Goal: Task Accomplishment & Management: Complete application form

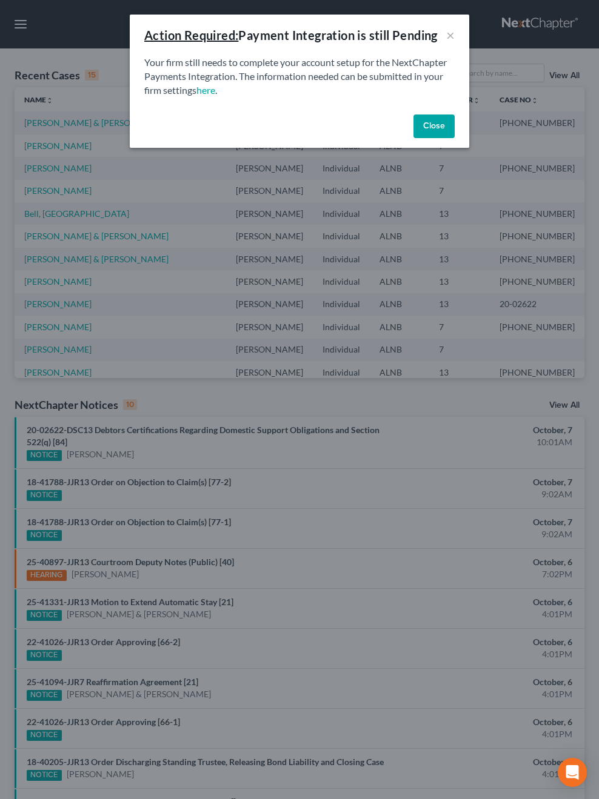
click at [442, 133] on button "Close" at bounding box center [433, 127] width 41 height 24
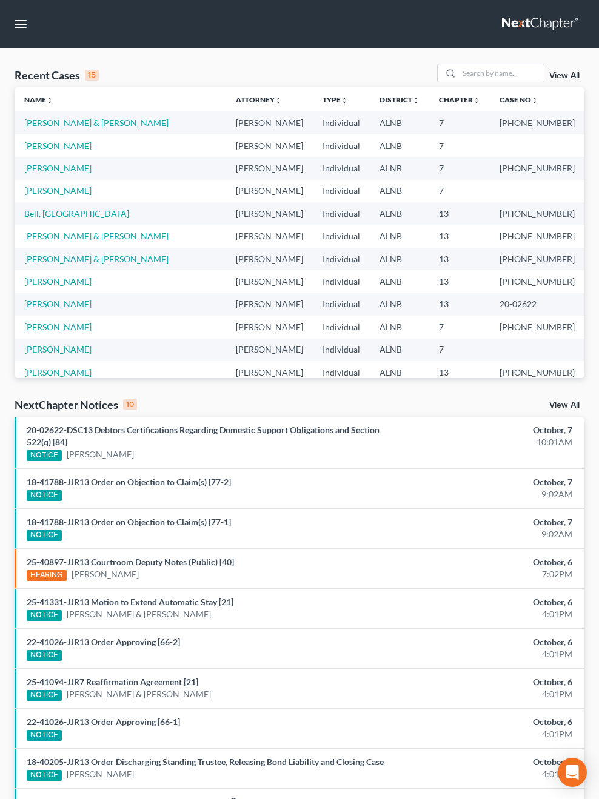
click at [540, 24] on link at bounding box center [541, 24] width 78 height 22
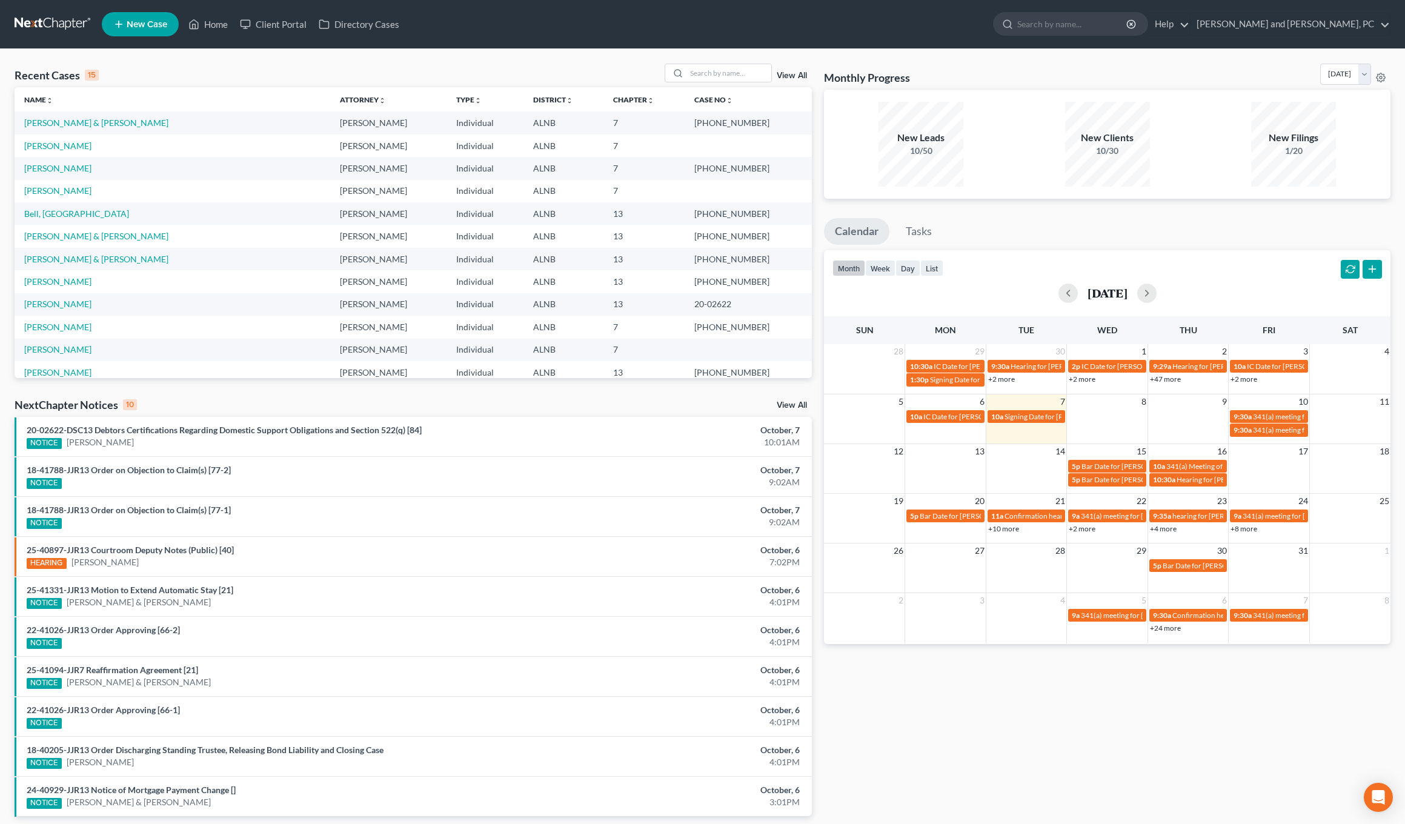
click at [149, 28] on span "New Case" at bounding box center [147, 24] width 41 height 9
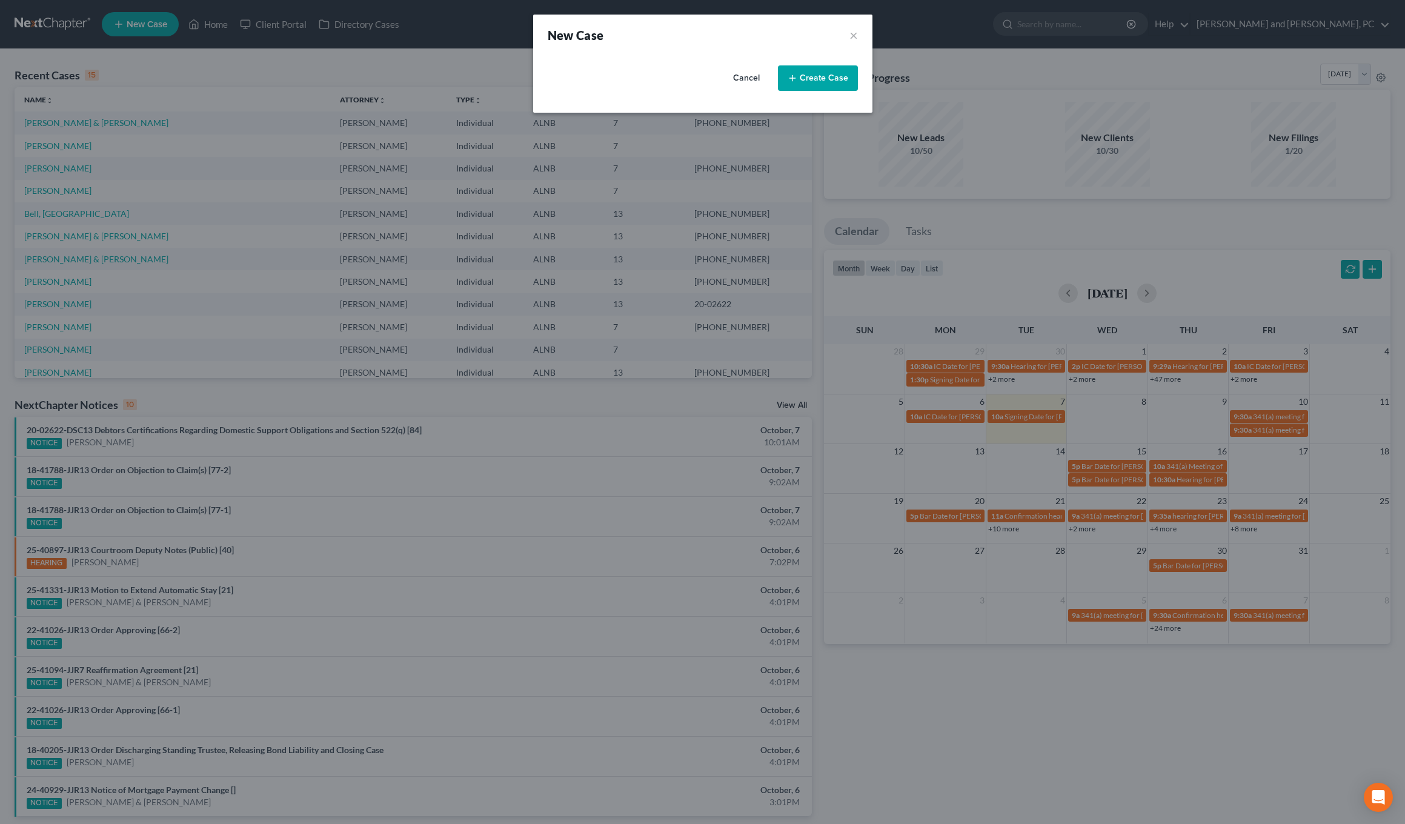
select select "1"
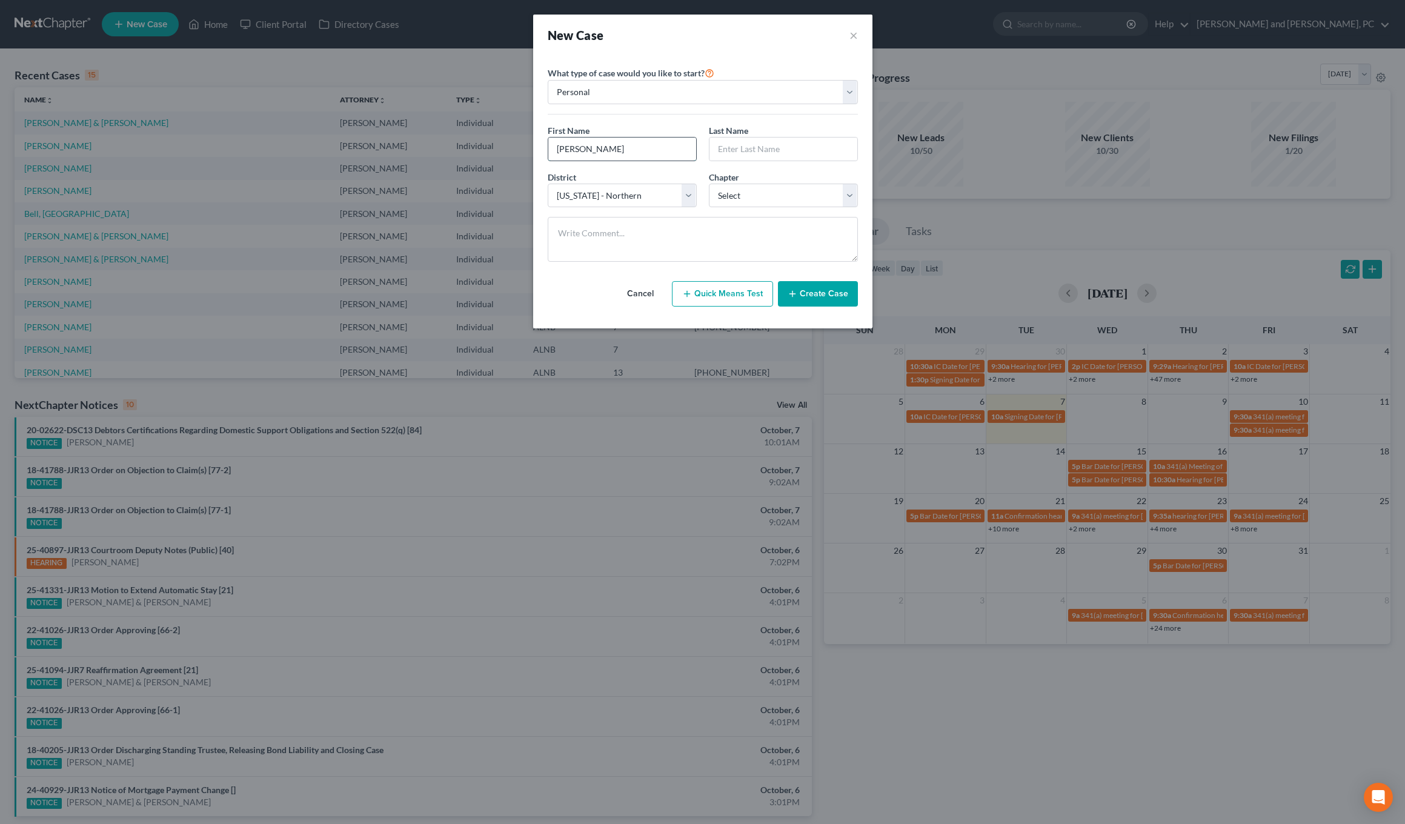
type input "John"
type input "Lewis"
select select "0"
click at [598, 242] on textarea at bounding box center [703, 239] width 310 height 45
type textarea "$1450+$338"
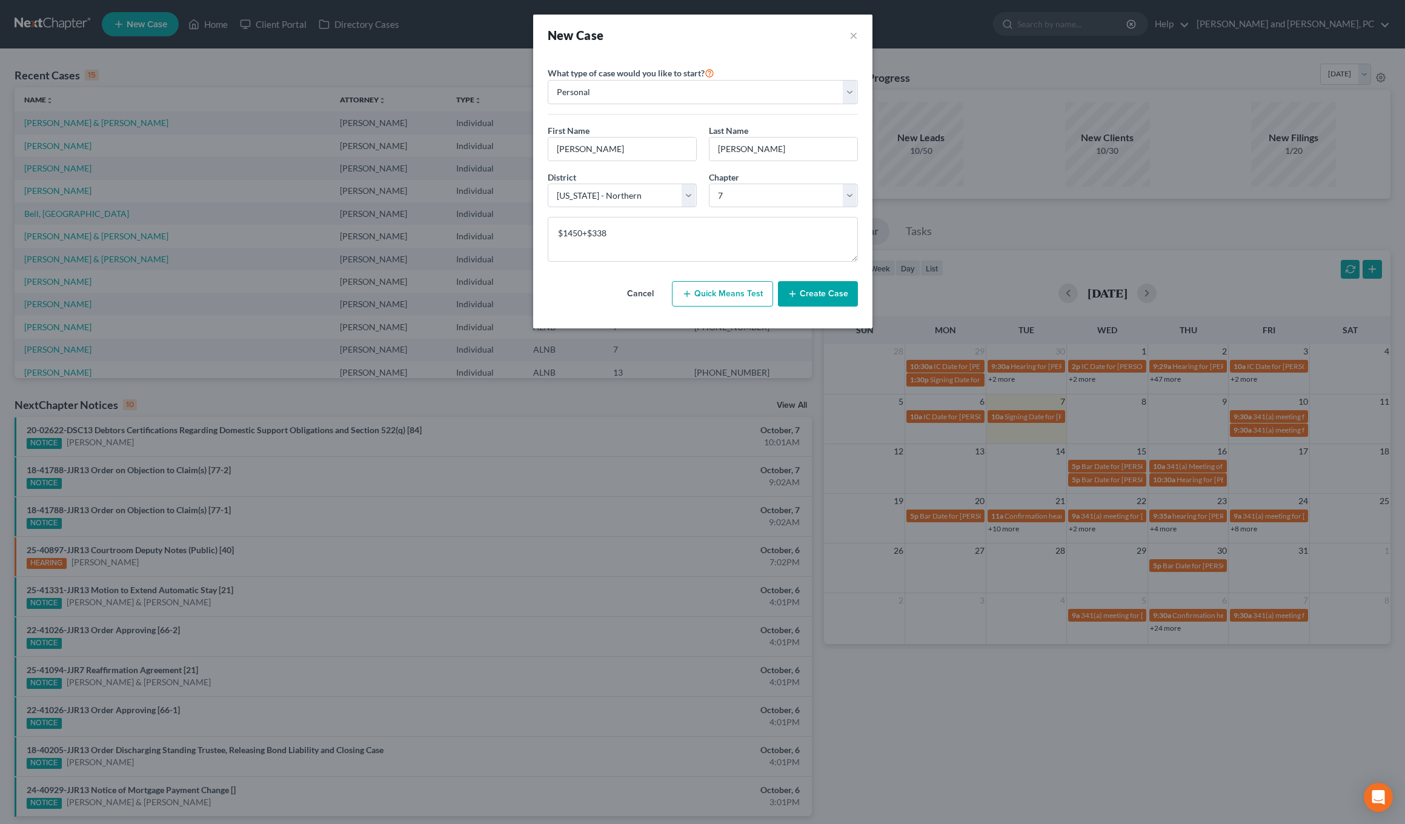
click at [598, 296] on button "Create Case" at bounding box center [818, 293] width 80 height 25
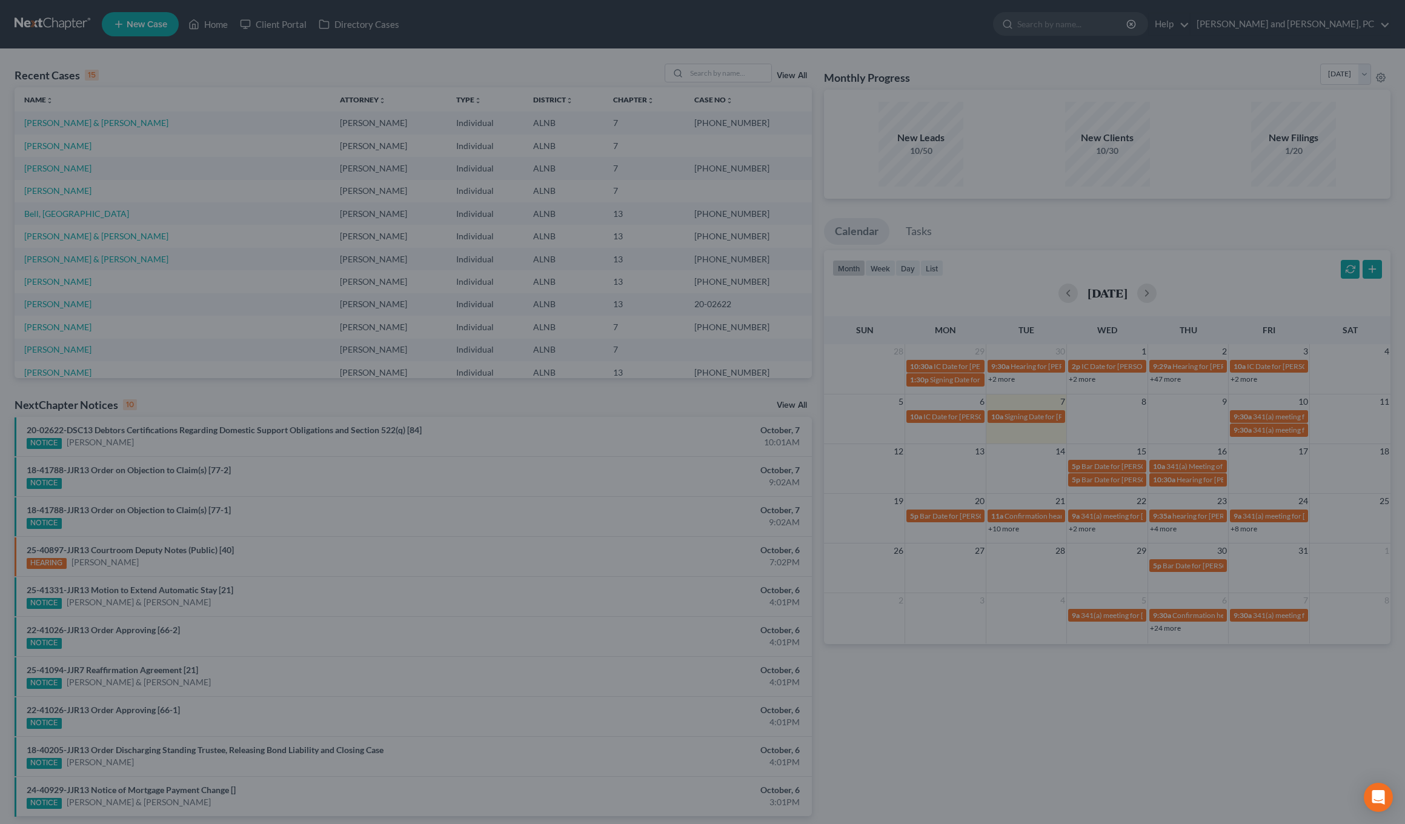
select select "10"
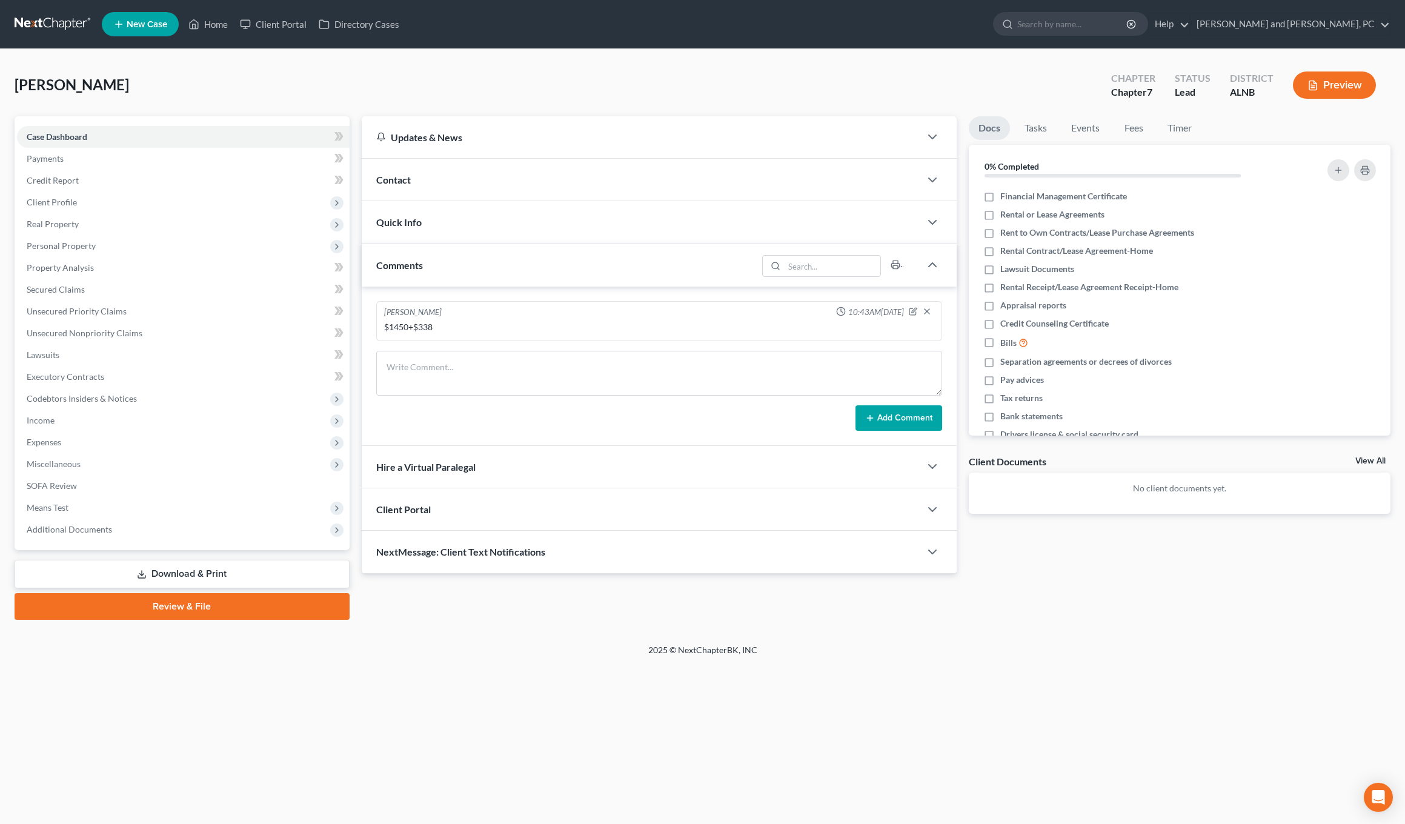
click at [512, 230] on div "Quick Info" at bounding box center [641, 222] width 559 height 42
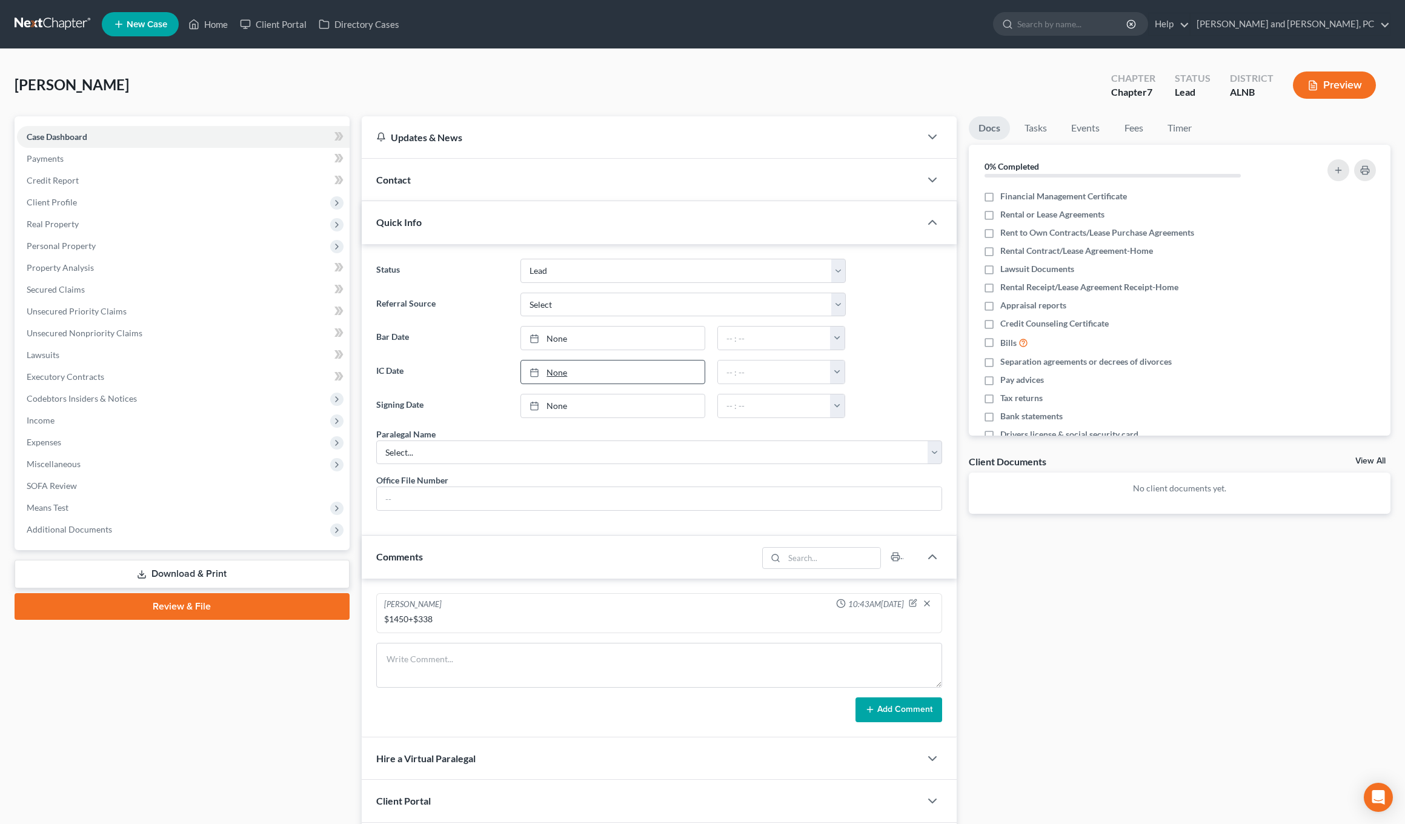
click at [578, 368] on link "None" at bounding box center [613, 372] width 184 height 23
click at [598, 368] on button "button" at bounding box center [837, 372] width 15 height 23
click at [598, 454] on link "10:30am" at bounding box center [862, 452] width 68 height 21
type input "10:30am"
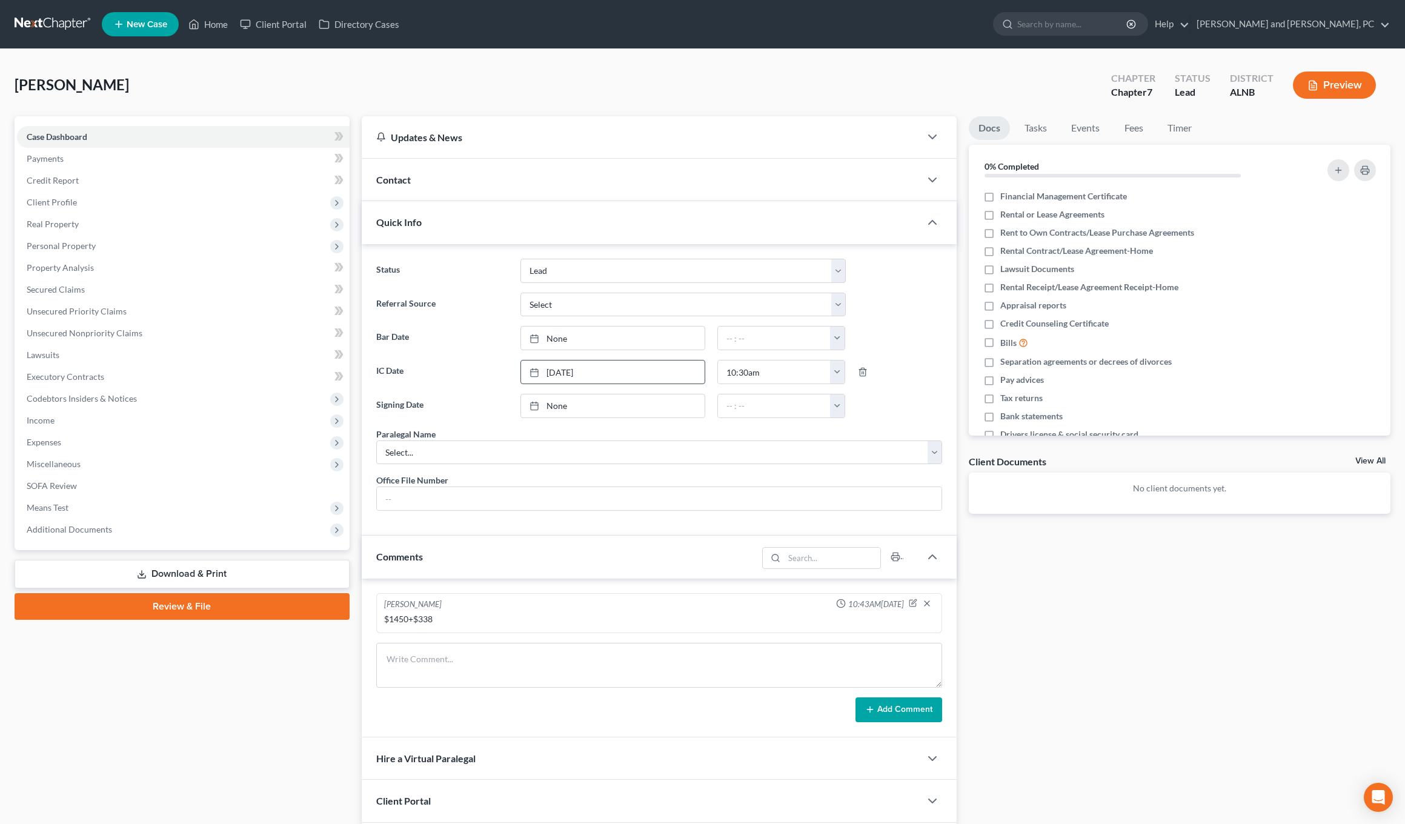
click at [476, 178] on div "Contact" at bounding box center [641, 180] width 559 height 42
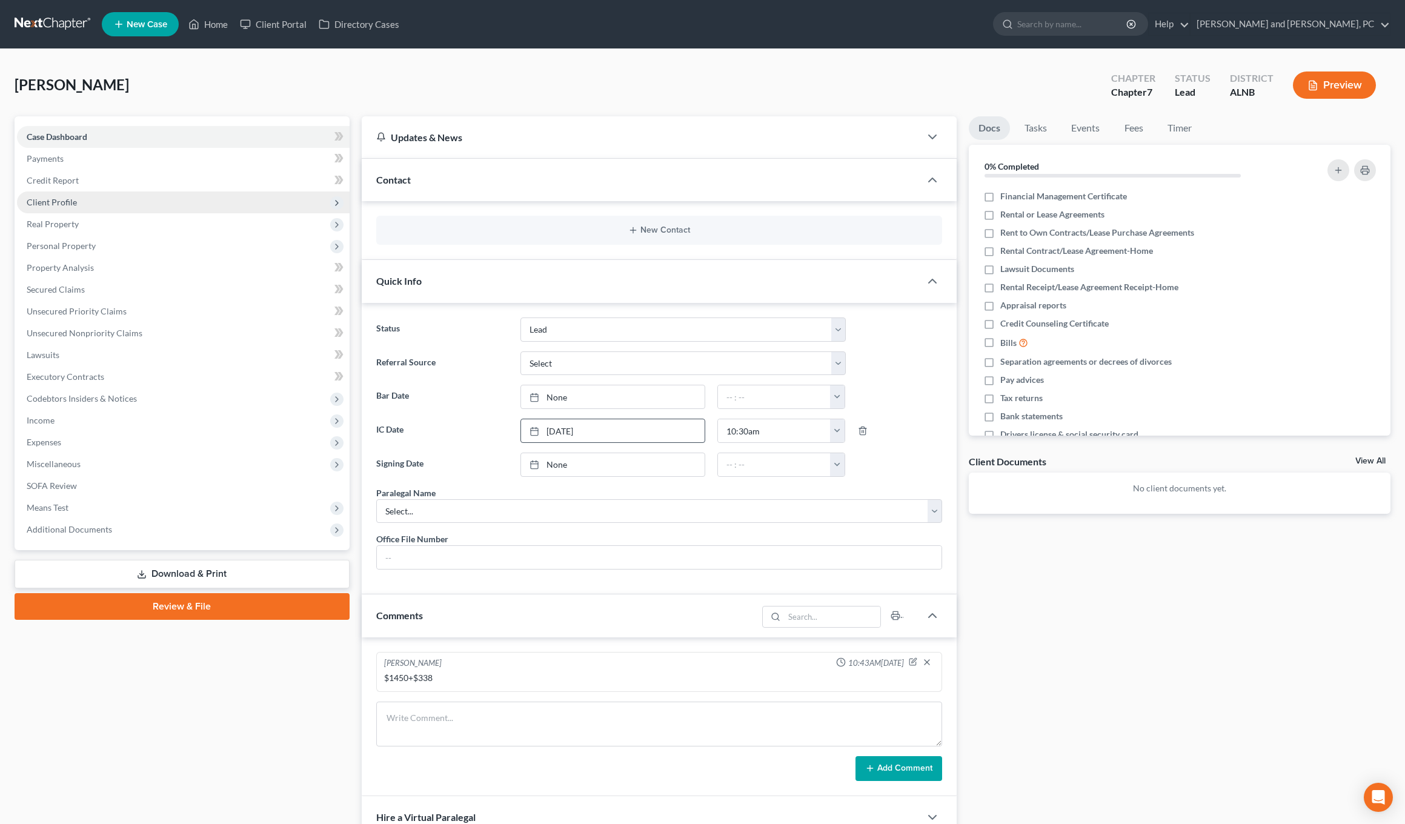
click at [52, 202] on span "Client Profile" at bounding box center [52, 202] width 50 height 10
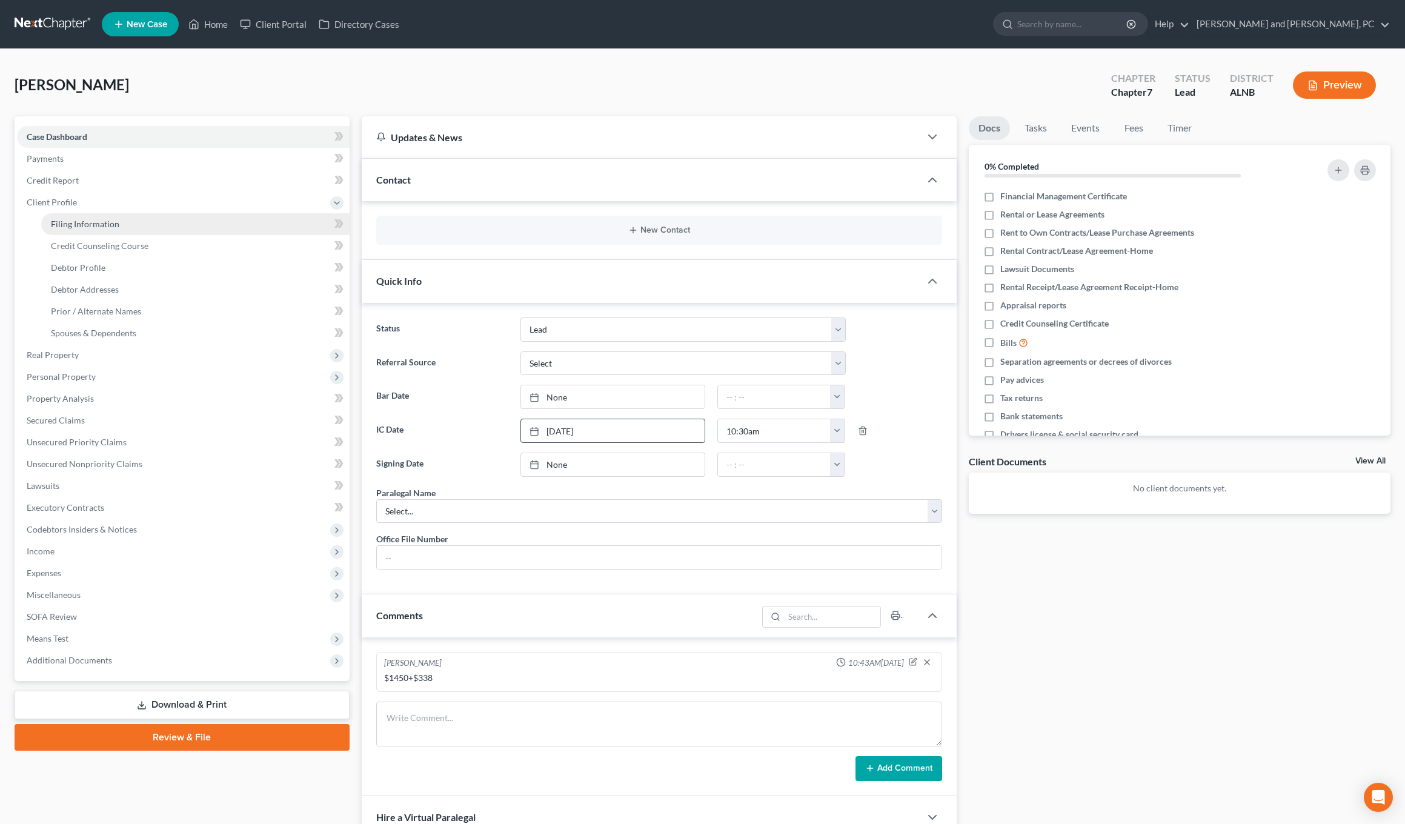
click at [91, 216] on link "Filing Information" at bounding box center [195, 224] width 308 height 22
select select "1"
select select "0"
select select "1"
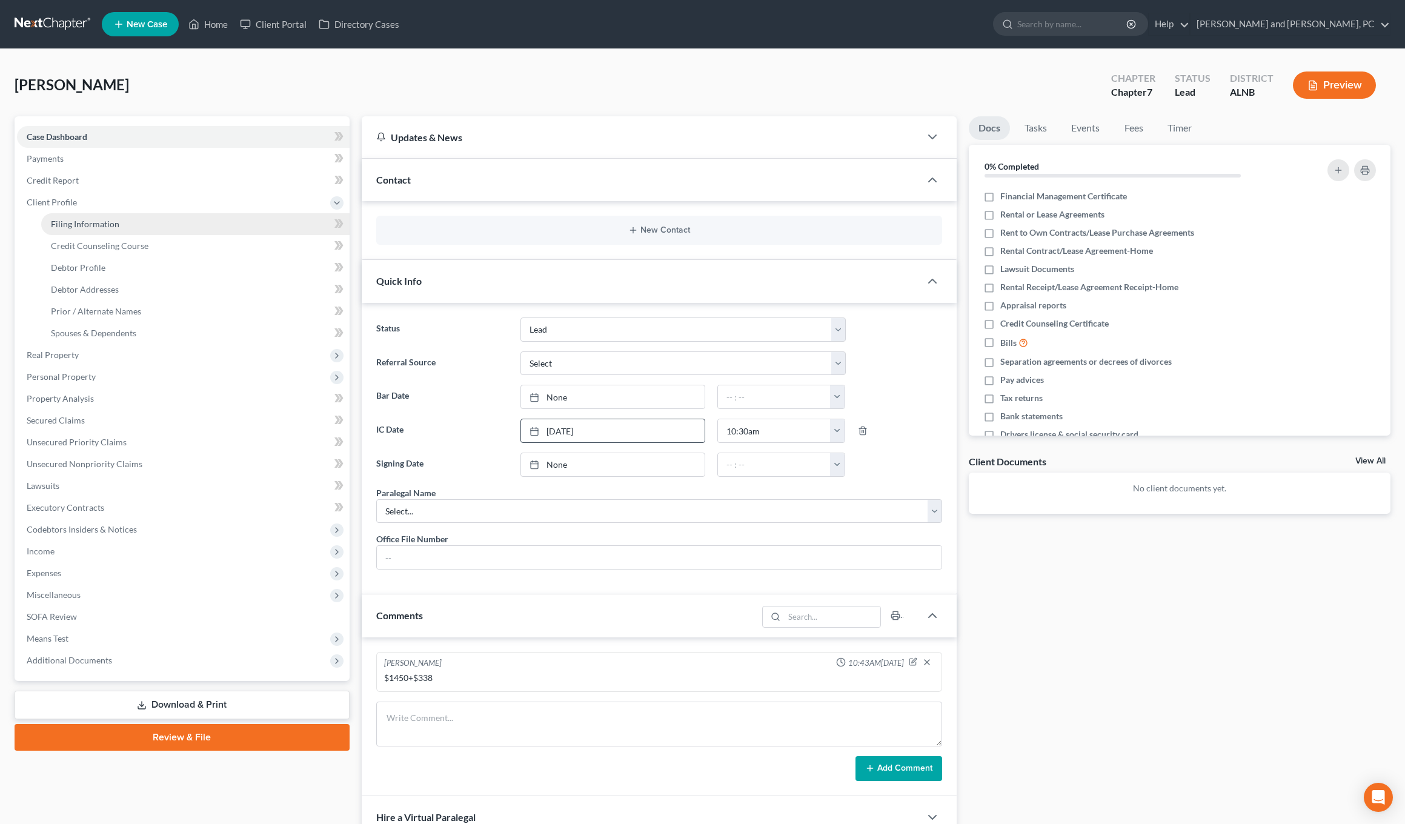
select select "0"
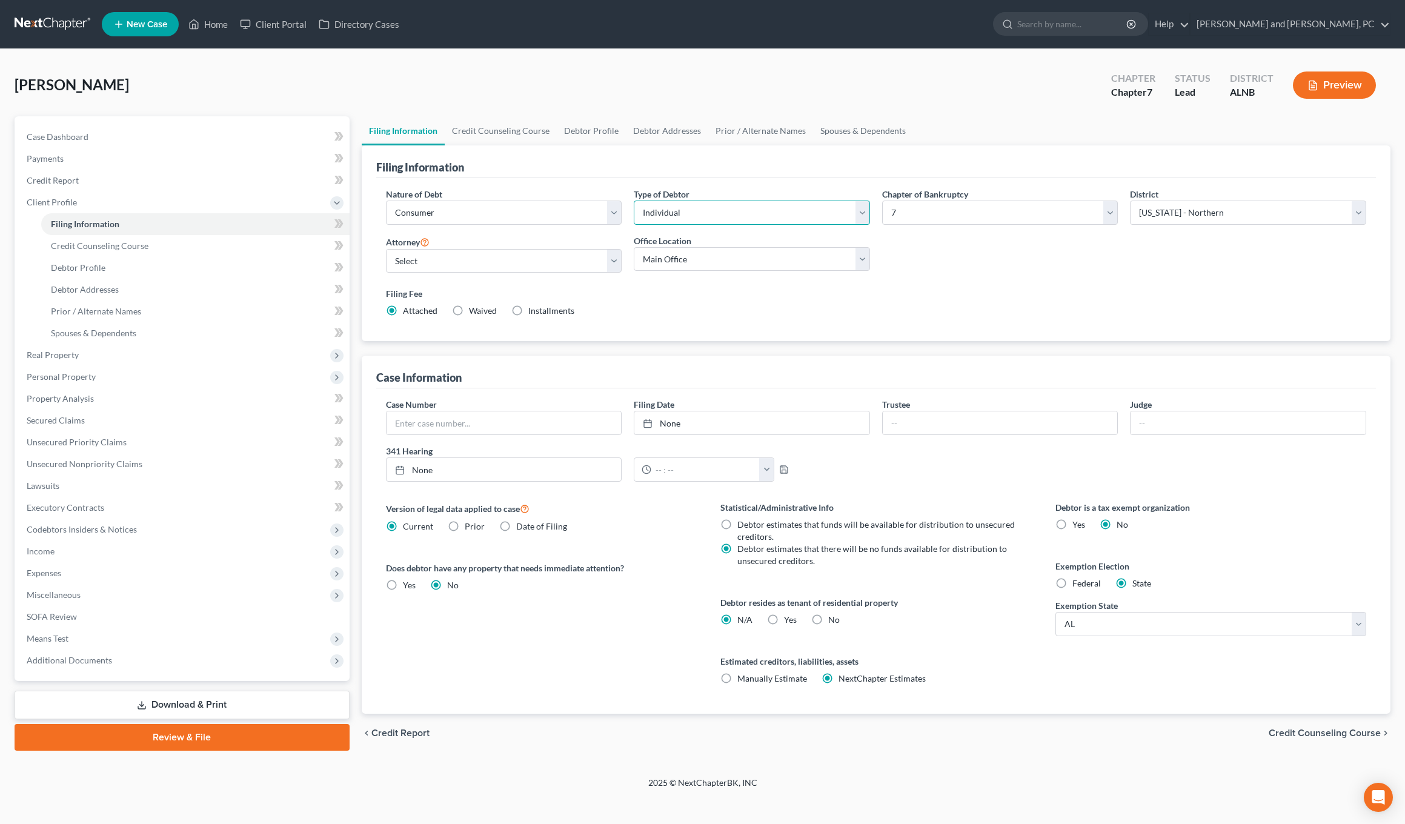
click at [598, 218] on select "Select Individual Joint" at bounding box center [752, 213] width 236 height 24
select select "1"
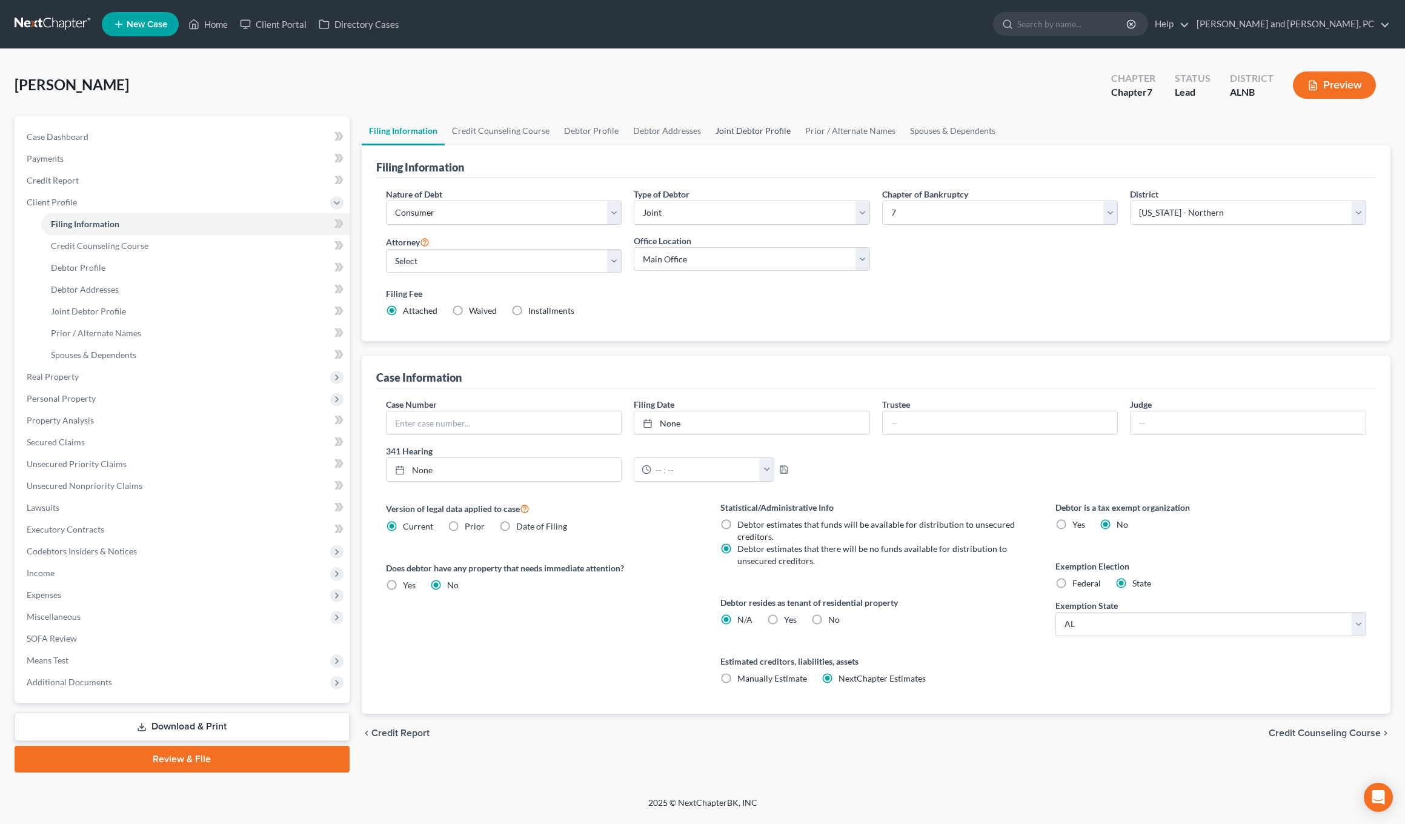
click at [598, 135] on link "Joint Debtor Profile" at bounding box center [753, 130] width 90 height 29
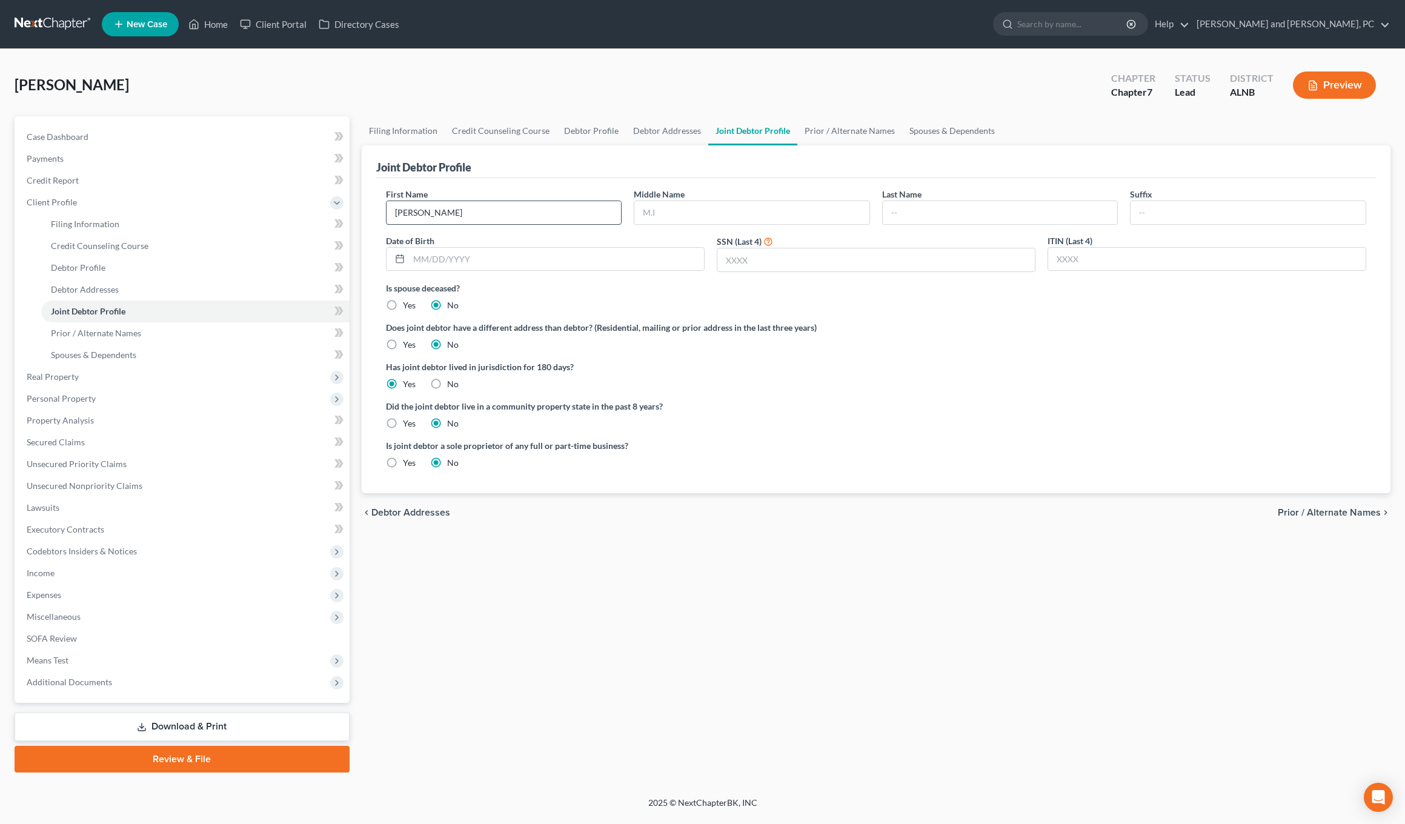
type input "Alicia"
type input "G"
type input "Jena"
type input "Lewis"
click at [598, 322] on label "Does joint debtor have a different address than debtor? (Residential, mailing o…" at bounding box center [876, 327] width 980 height 13
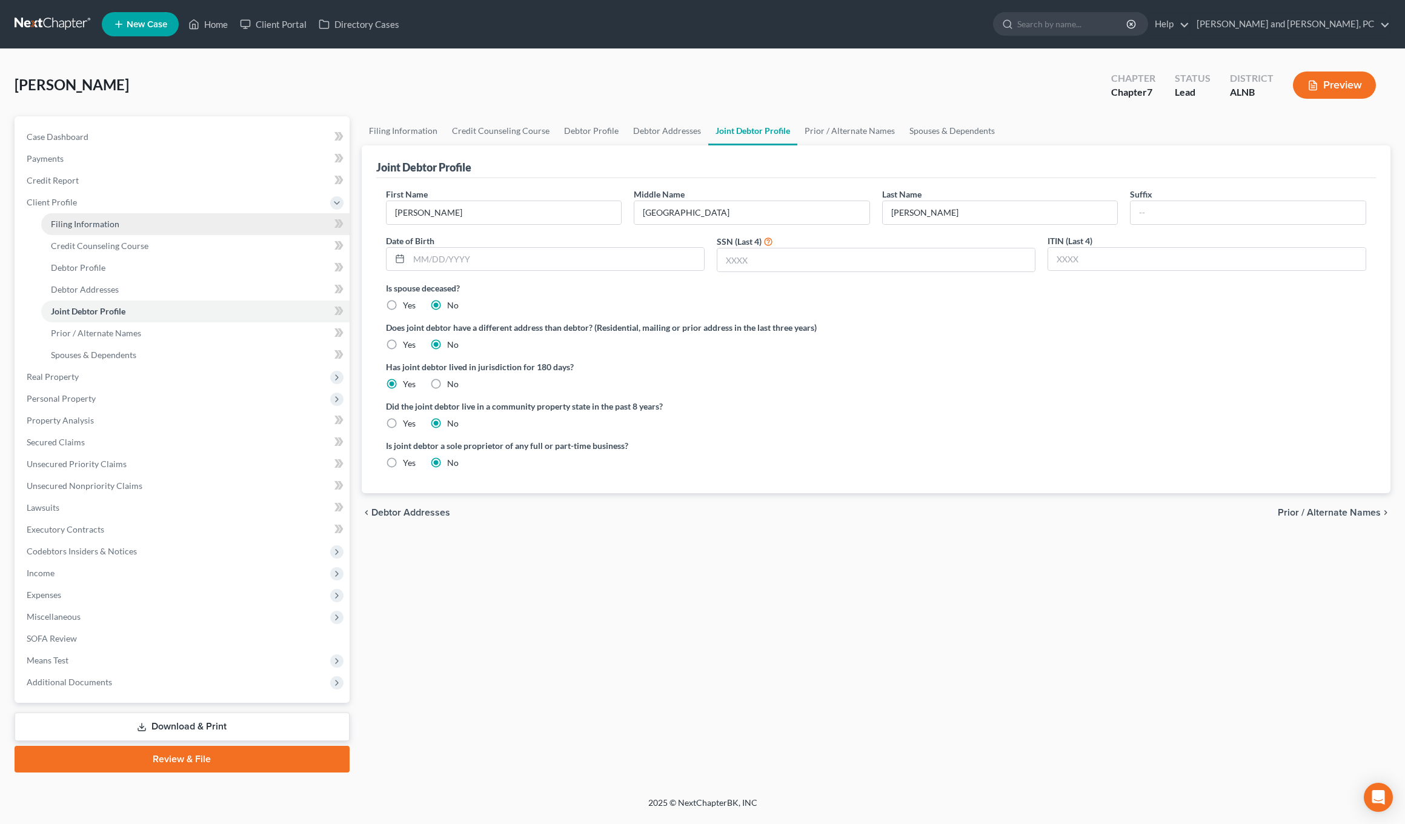
click at [91, 229] on link "Filing Information" at bounding box center [195, 224] width 308 height 22
select select "1"
select select "0"
select select "1"
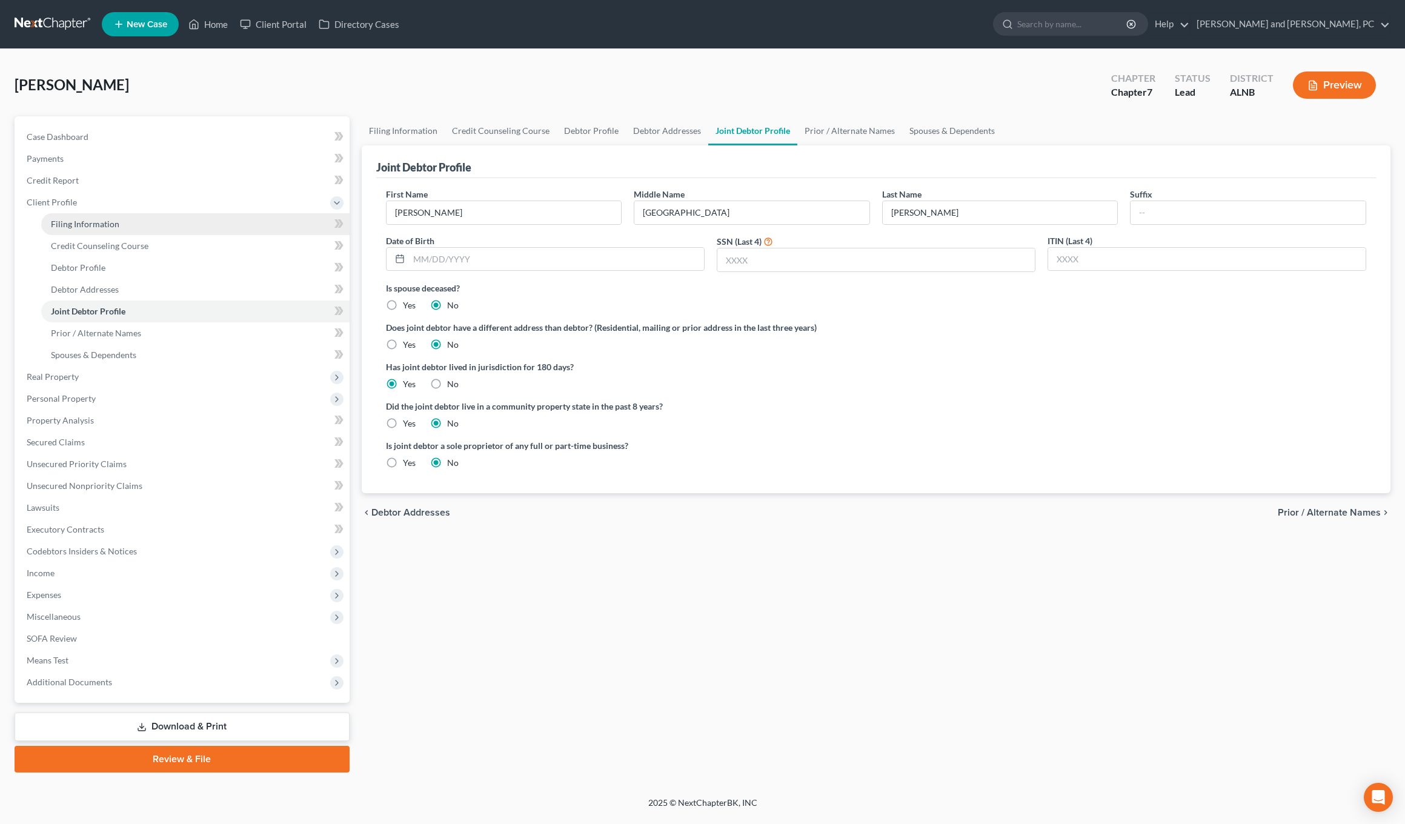
select select "0"
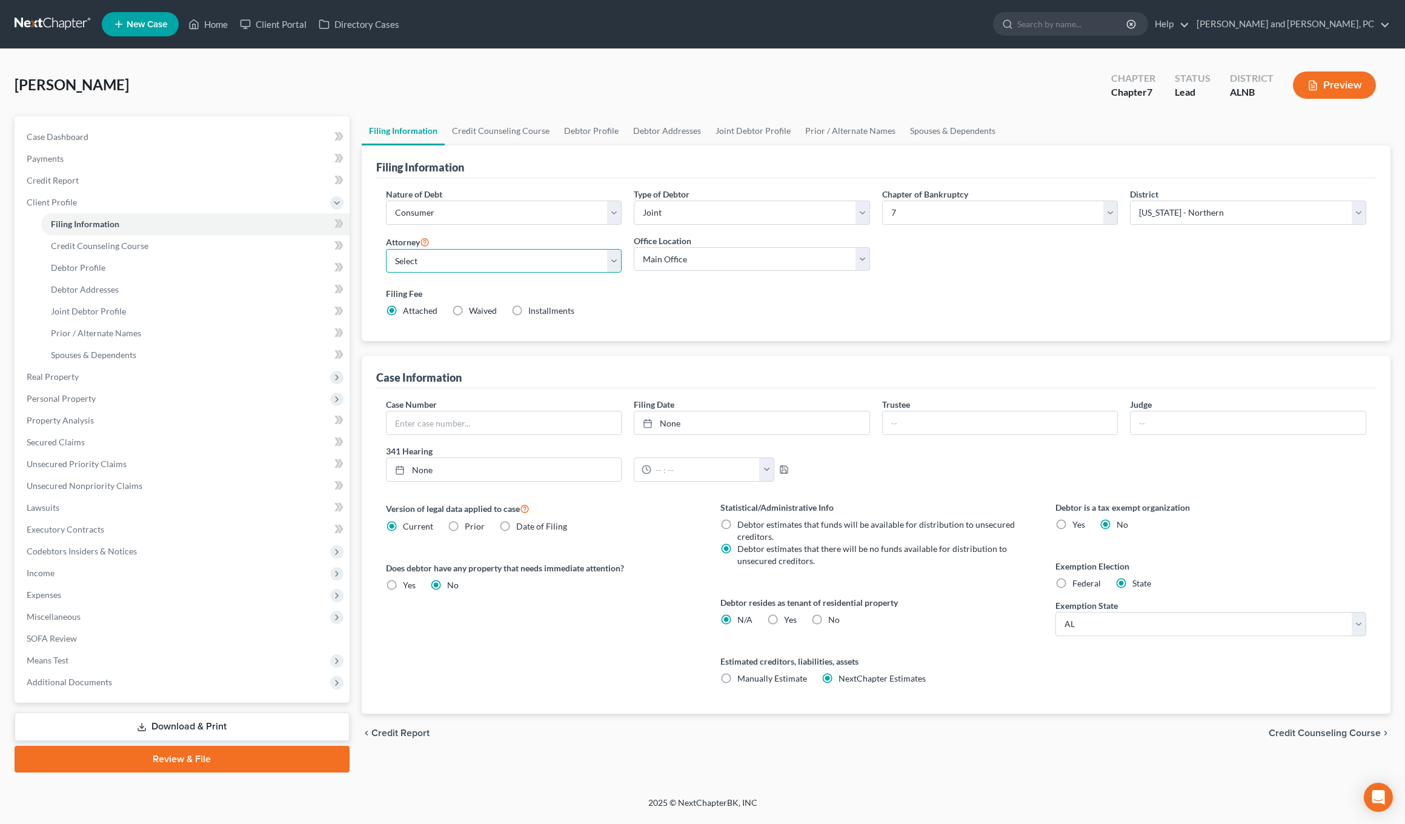
click at [543, 266] on select "Select John W. Jennings, Jr. - ALNB Christopher Messer - ALNB Christopher Messe…" at bounding box center [504, 261] width 236 height 24
select select "1"
click at [598, 253] on select "Main Office Anniston" at bounding box center [752, 259] width 236 height 24
select select "0"
click at [52, 139] on span "Case Dashboard" at bounding box center [58, 136] width 62 height 10
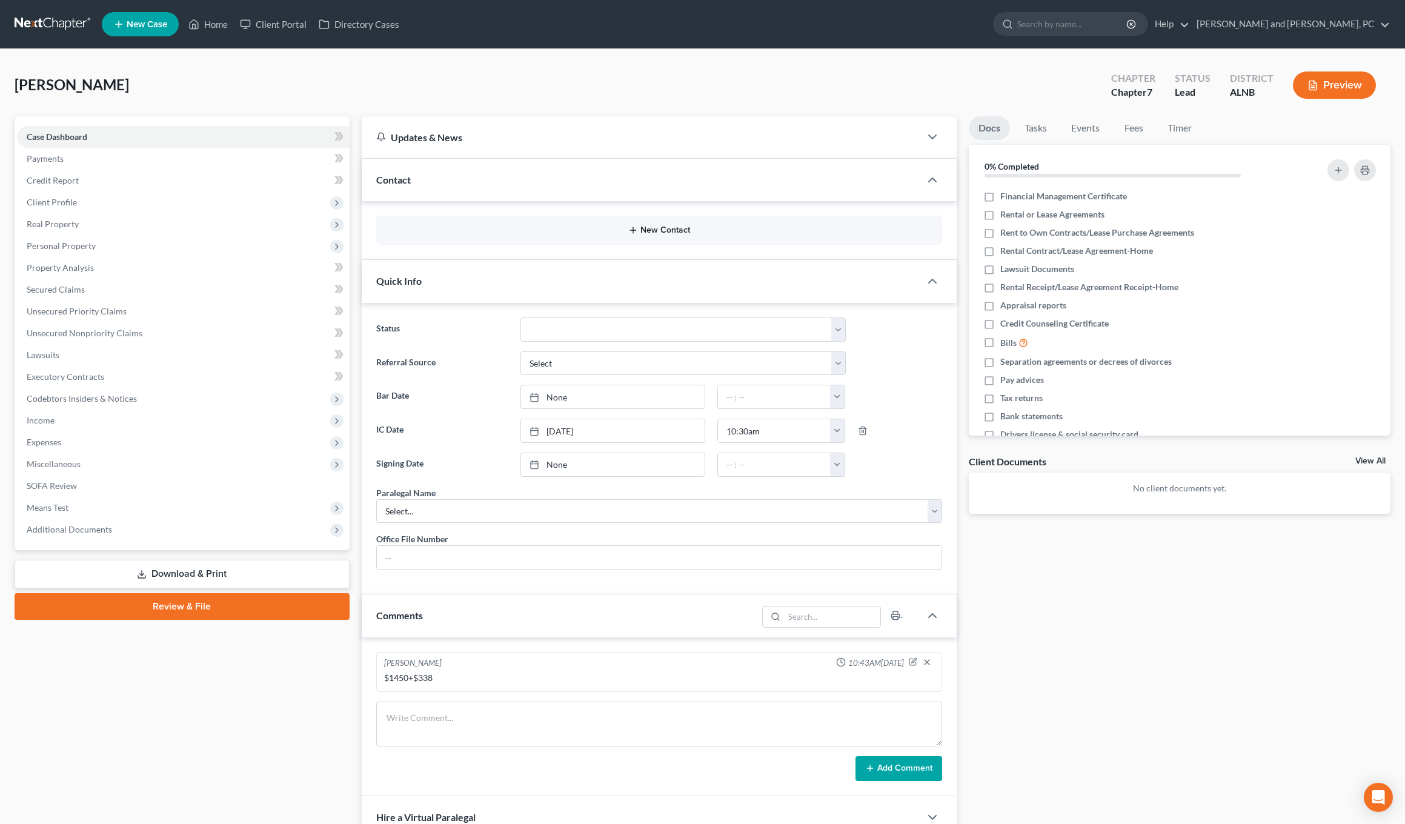
click at [571, 227] on button "New Contact" at bounding box center [659, 230] width 547 height 10
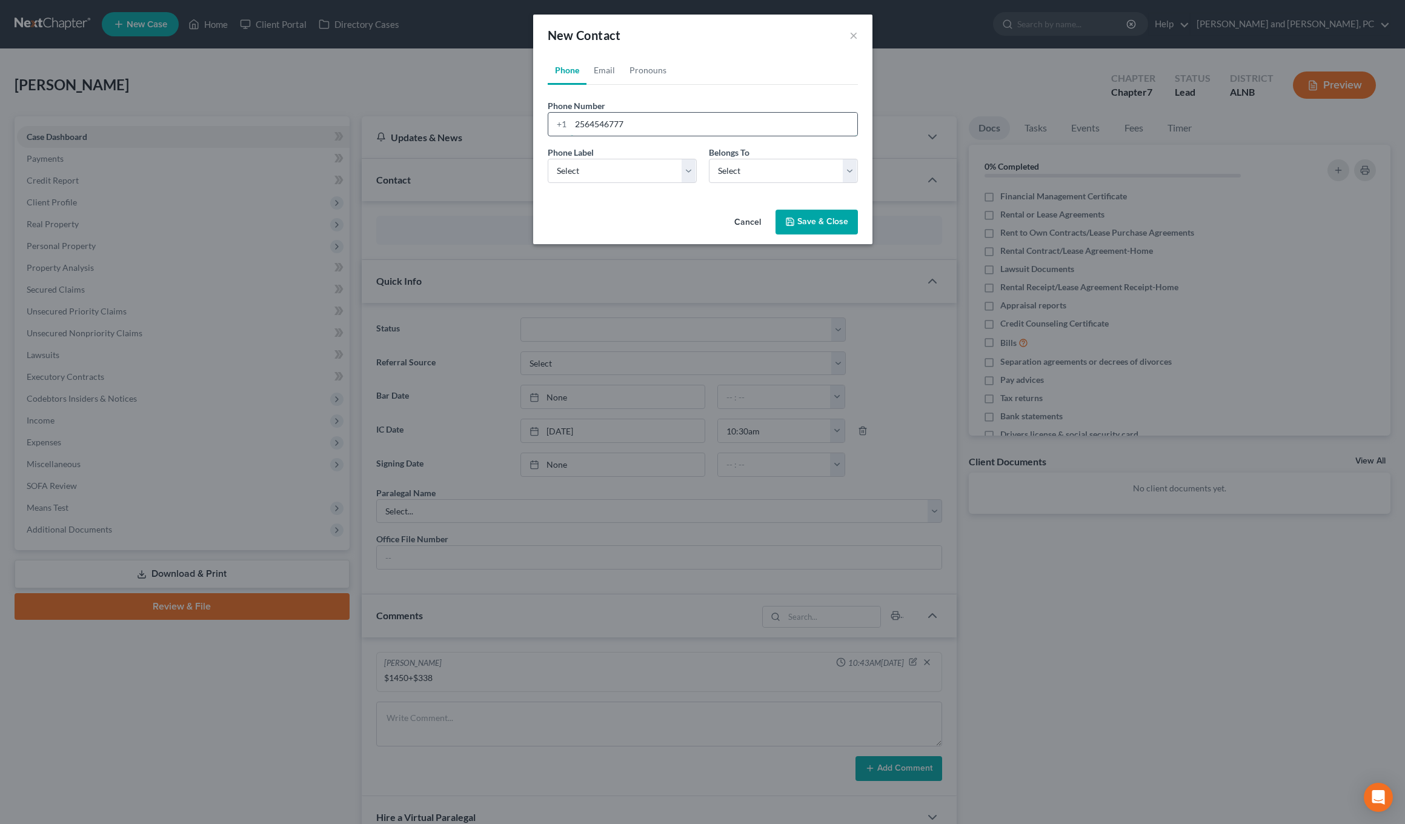
type input "2564546777"
select select "0"
click at [598, 70] on link "Email" at bounding box center [605, 70] width 36 height 29
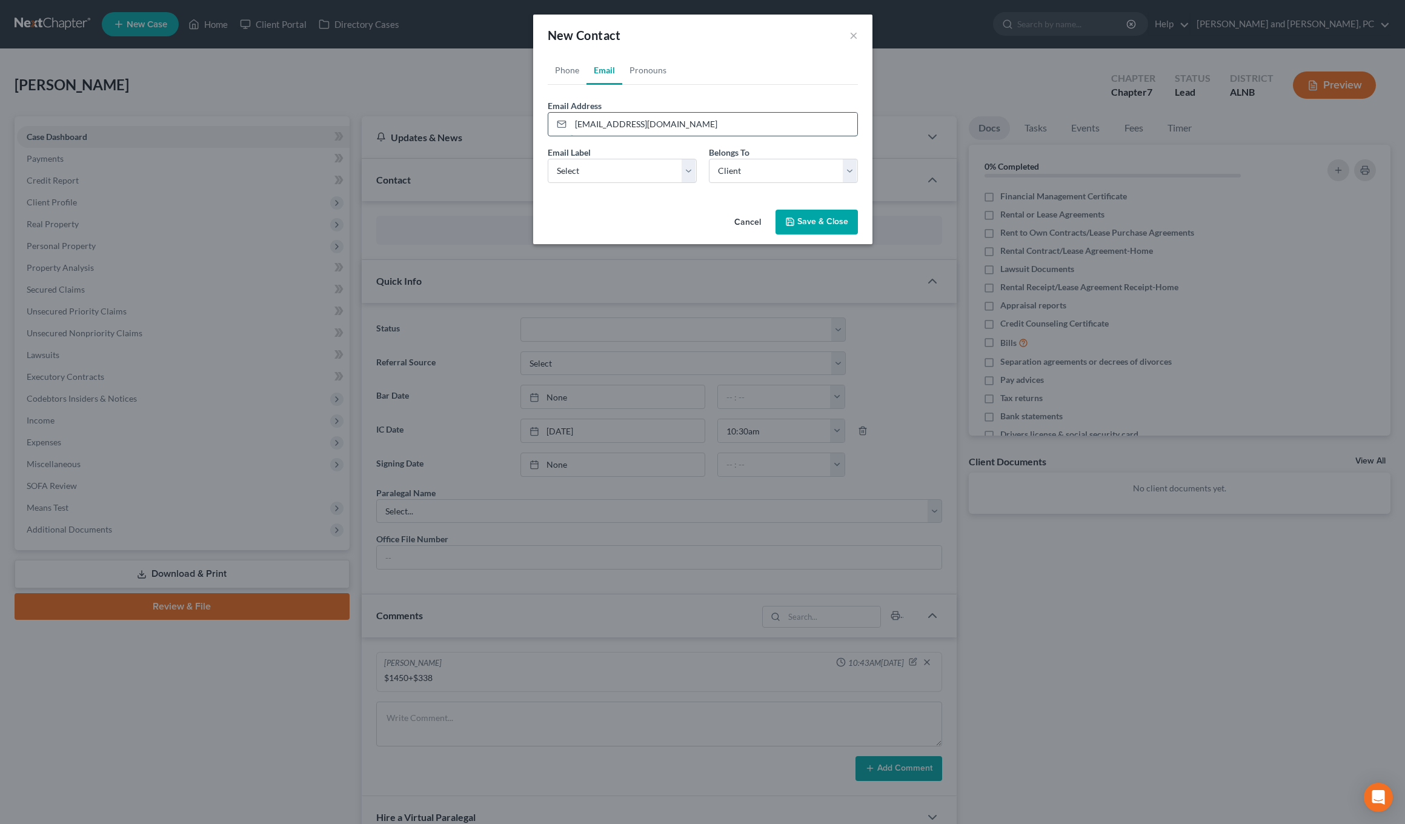
type input "lewis035@yahoo.com"
select select "0"
click at [598, 223] on button "Save & Close" at bounding box center [817, 222] width 82 height 25
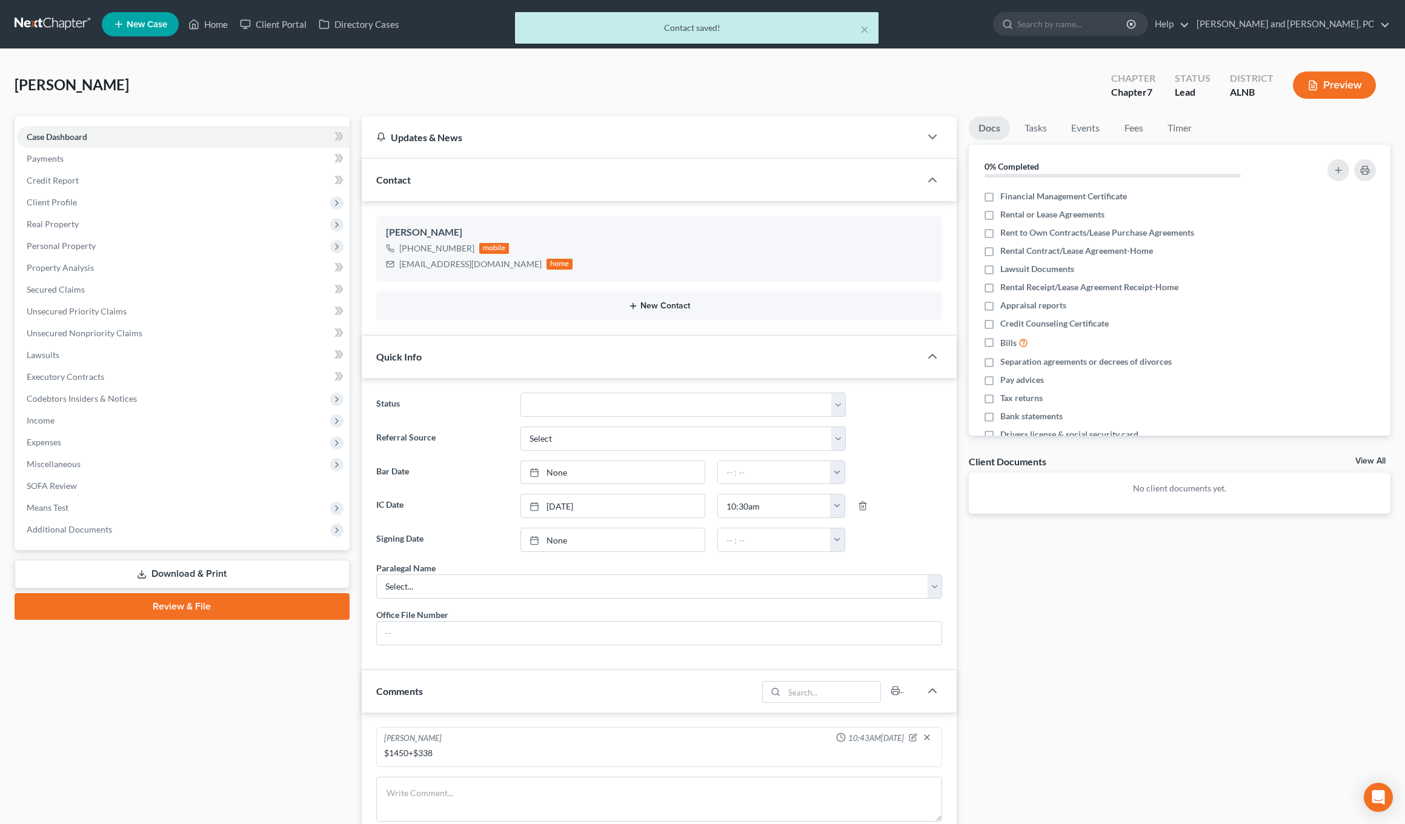
click at [598, 308] on button "New Contact" at bounding box center [659, 306] width 547 height 10
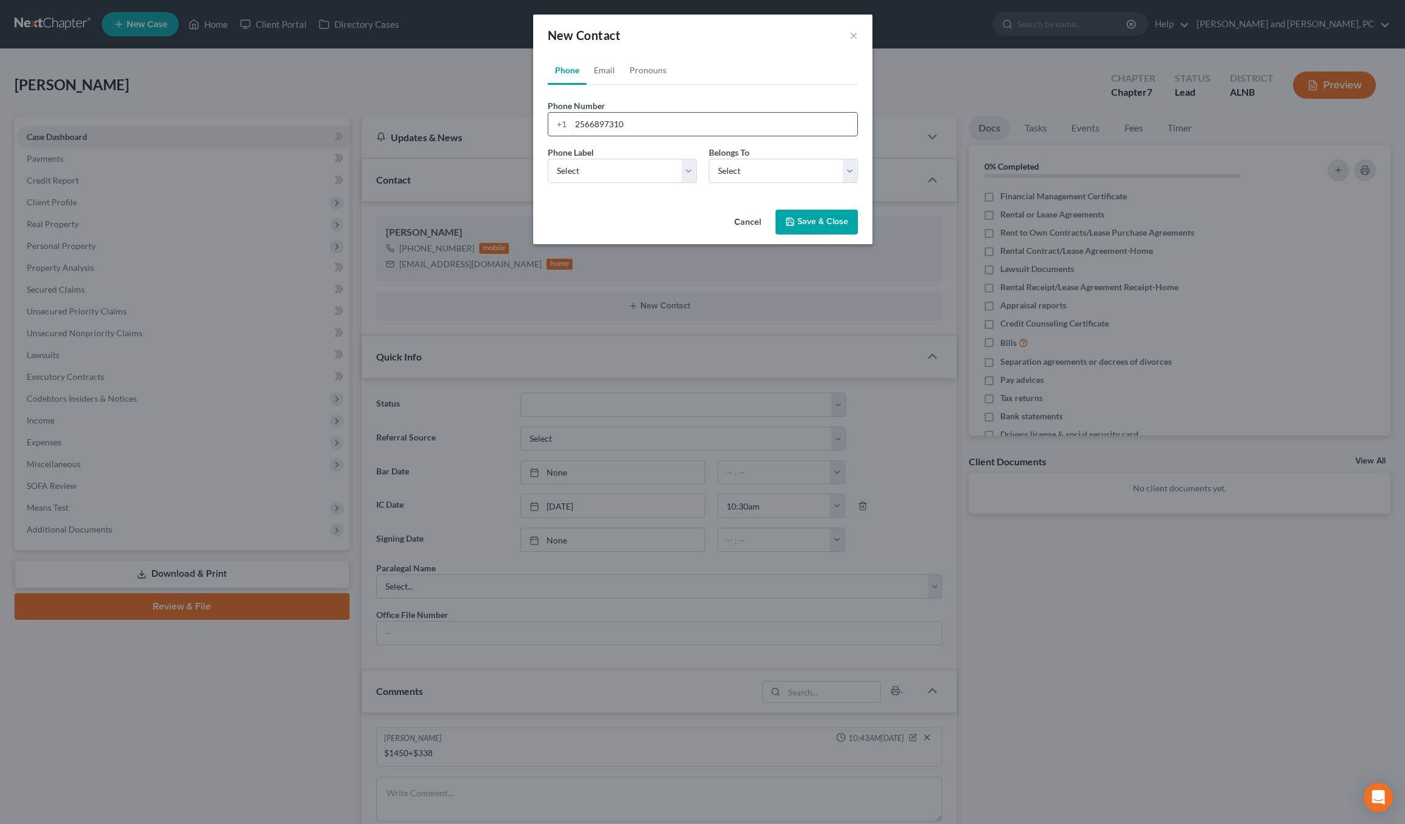
type input "2566897310"
click at [596, 166] on select "Select Mobile Home Work Other" at bounding box center [622, 171] width 149 height 24
select select "0"
click at [598, 162] on select "Select Client Spouse Other" at bounding box center [783, 171] width 149 height 24
select select "1"
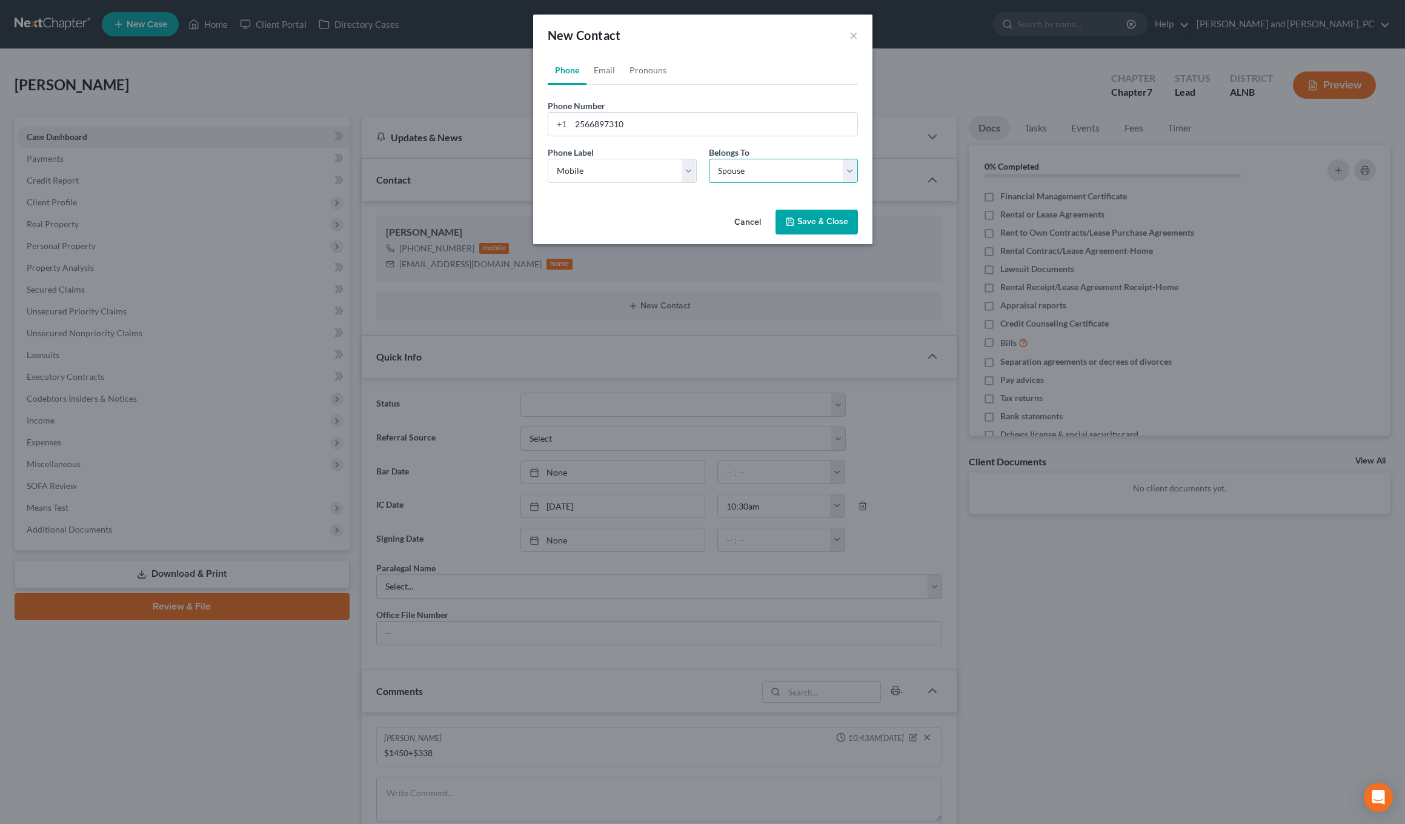
select select "1"
click at [598, 64] on link "Email" at bounding box center [605, 70] width 36 height 29
type input "aliciajenalewis@gmail.com"
click at [595, 167] on select "Select Home Work Other" at bounding box center [622, 171] width 149 height 24
select select "0"
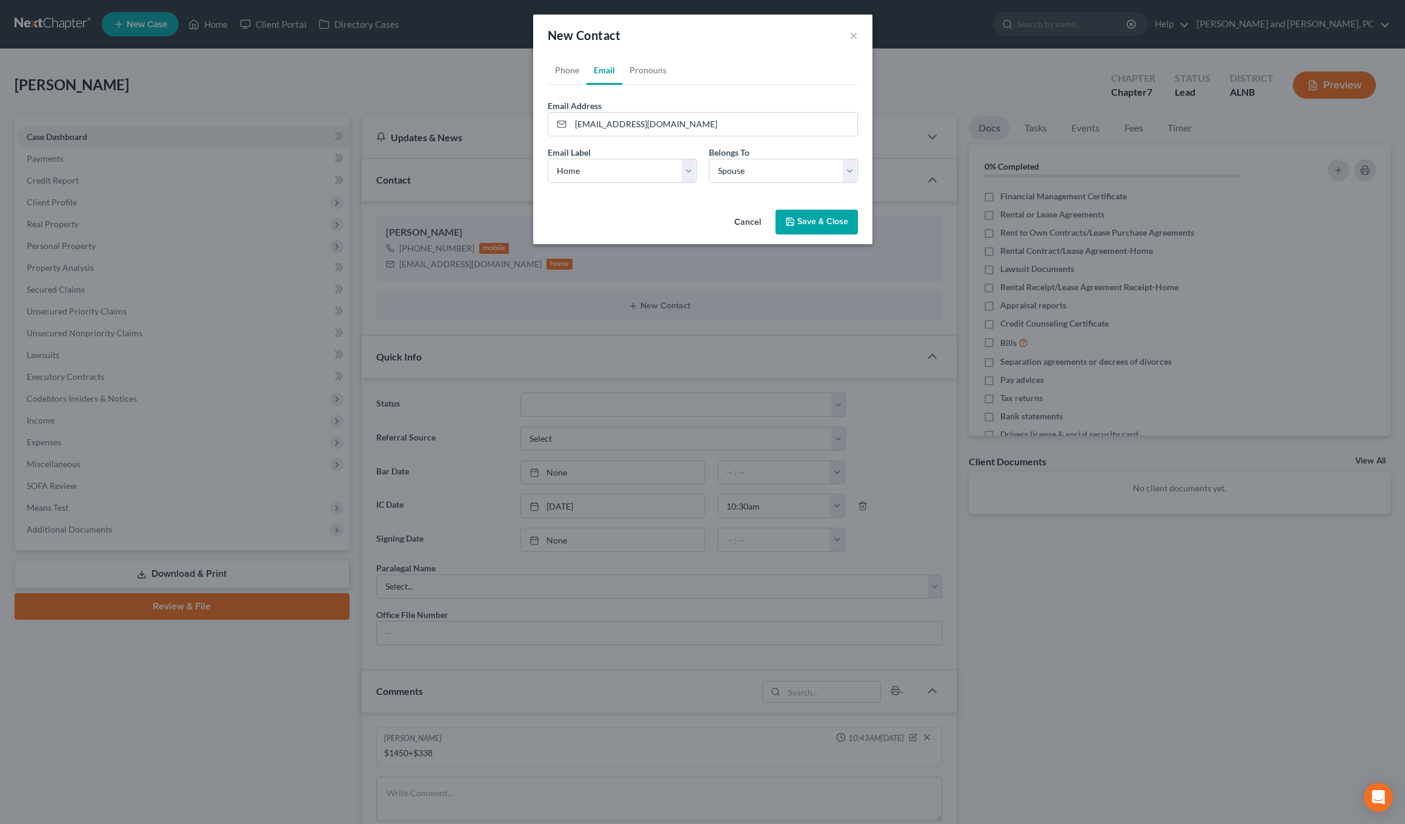
click at [598, 221] on button "Save & Close" at bounding box center [817, 222] width 82 height 25
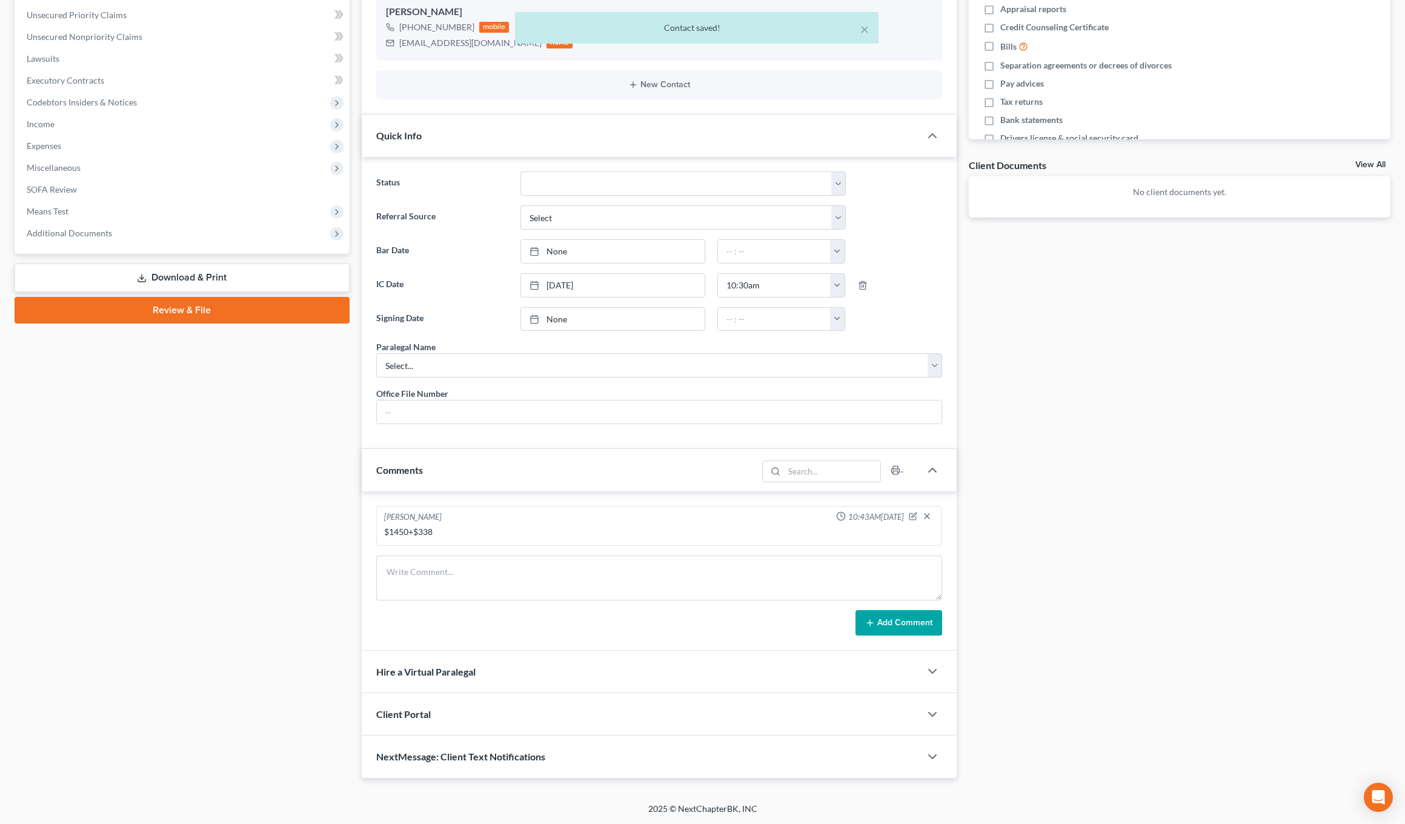
scroll to position [295, 0]
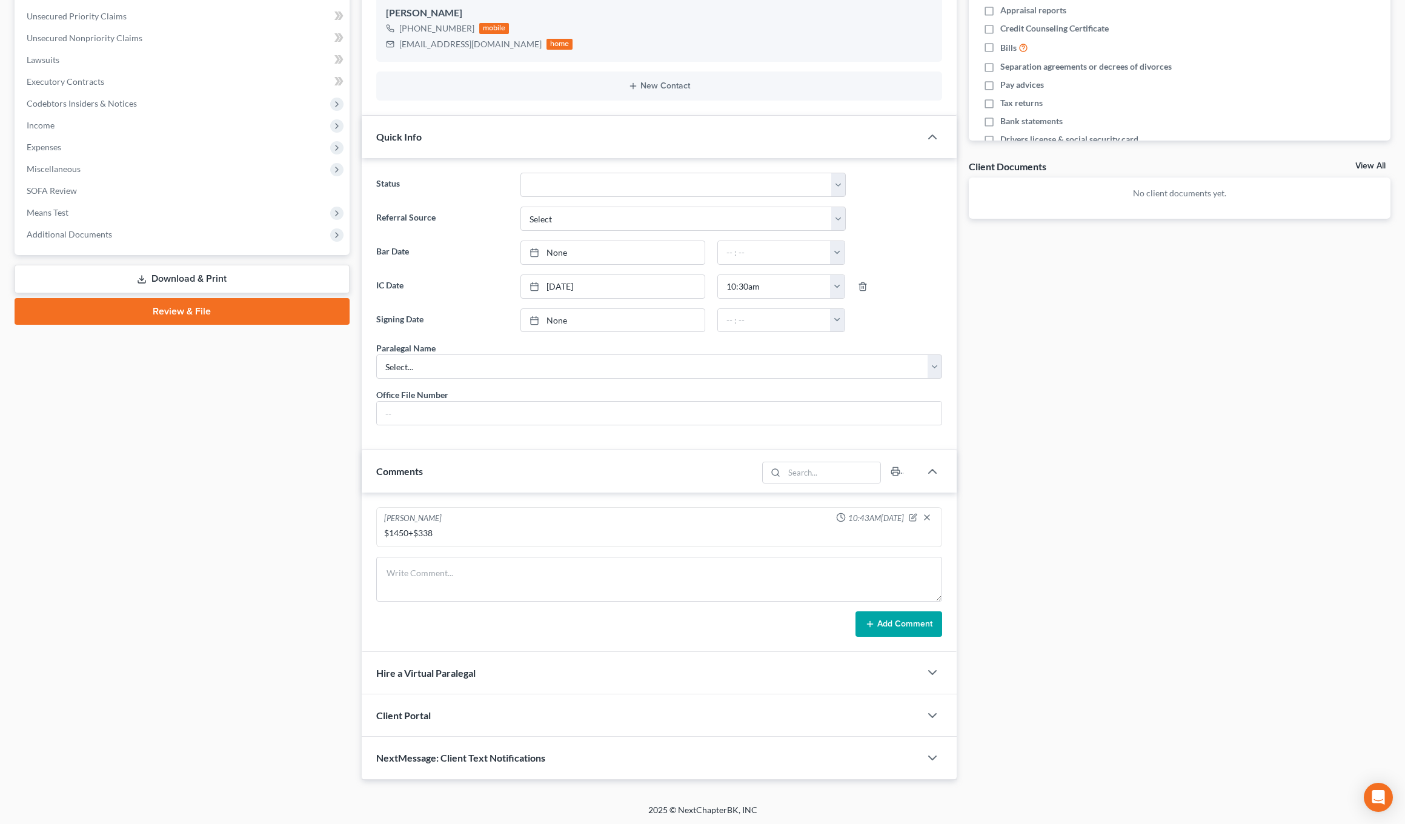
click at [454, 722] on div "Client Portal" at bounding box center [641, 715] width 559 height 42
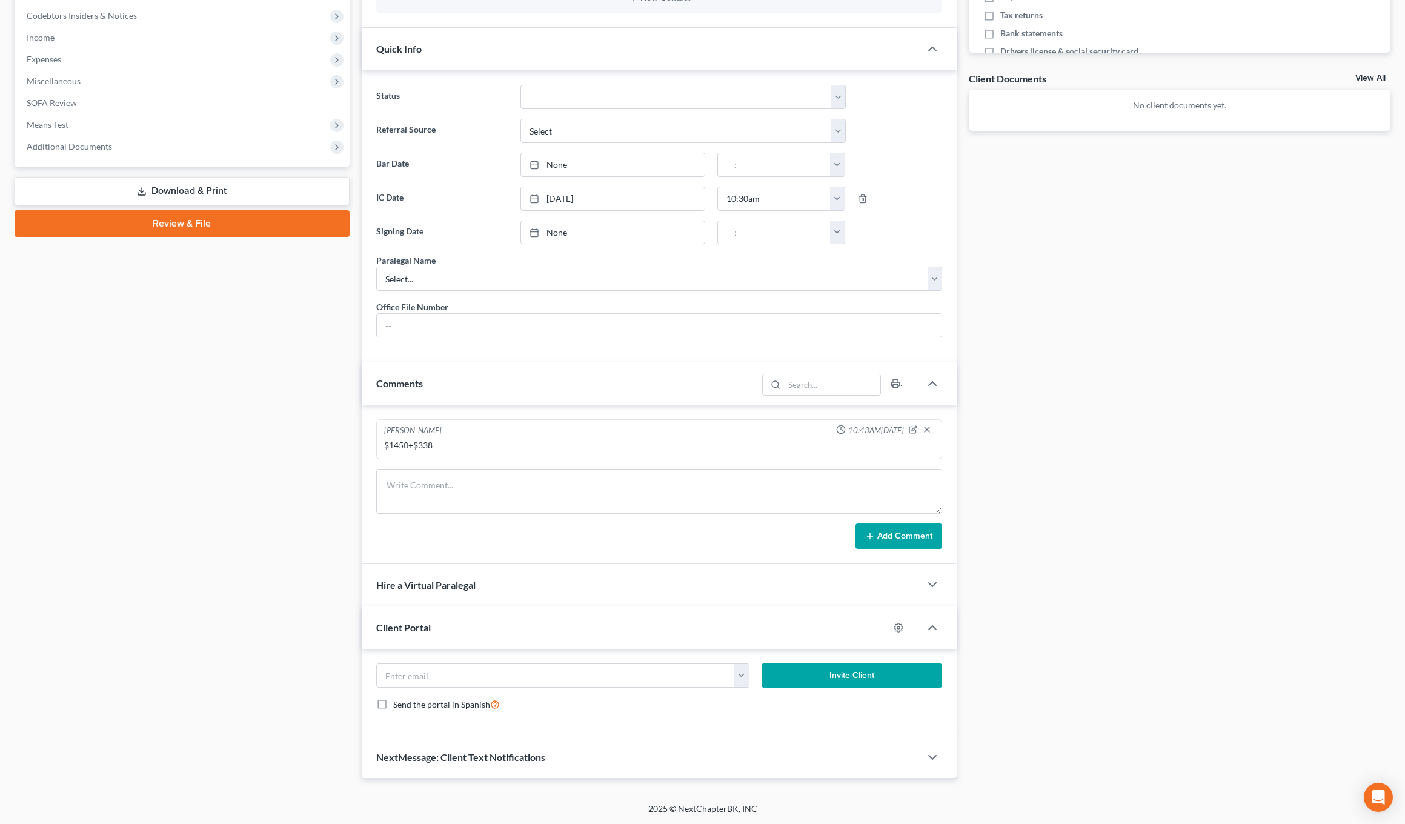
scroll to position [382, 0]
click at [598, 683] on button "button" at bounding box center [741, 676] width 15 height 23
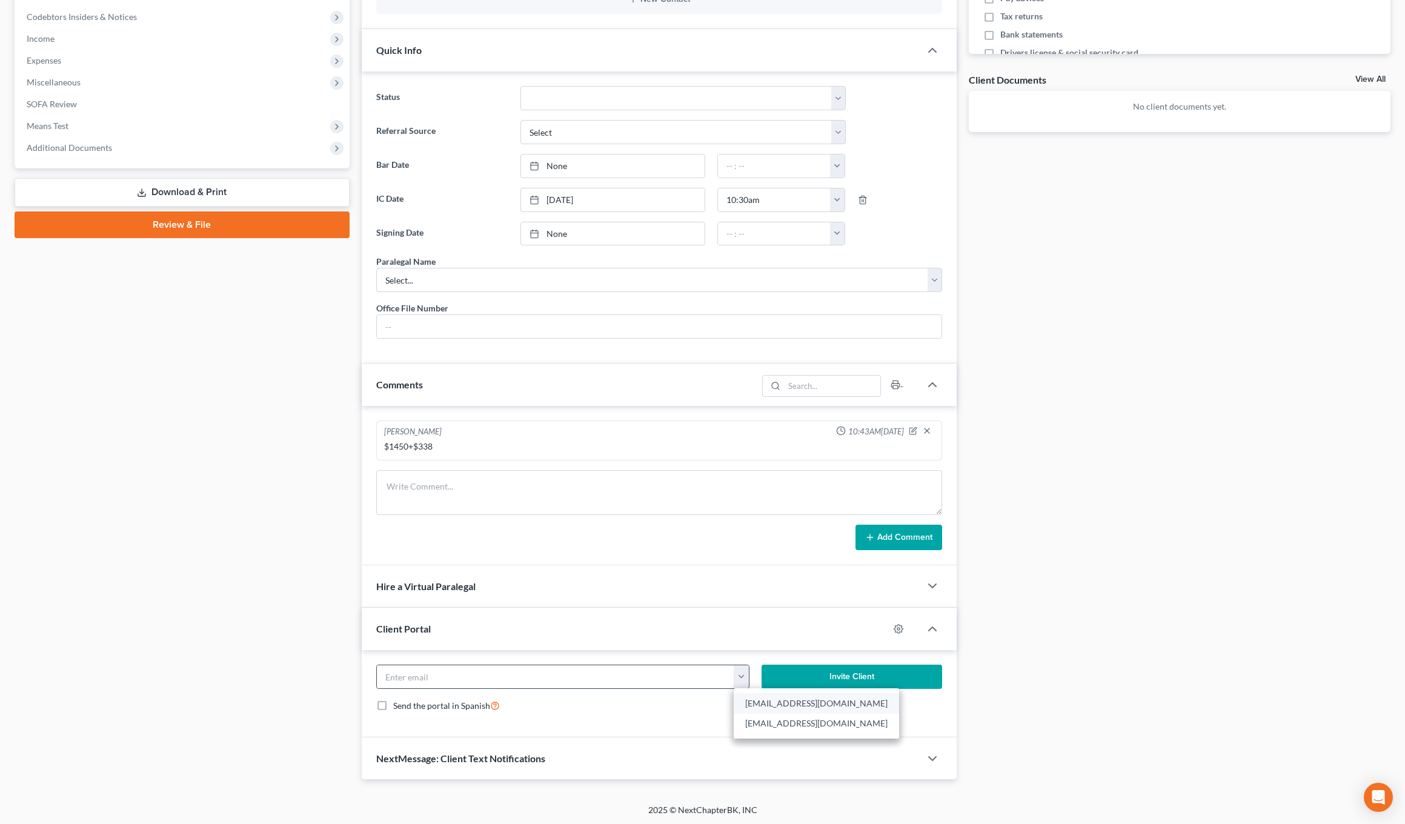
click at [598, 697] on link "lewis035@yahoo.com" at bounding box center [816, 703] width 165 height 21
type input "lewis035@yahoo.com"
click at [598, 625] on icon "button" at bounding box center [898, 628] width 9 height 9
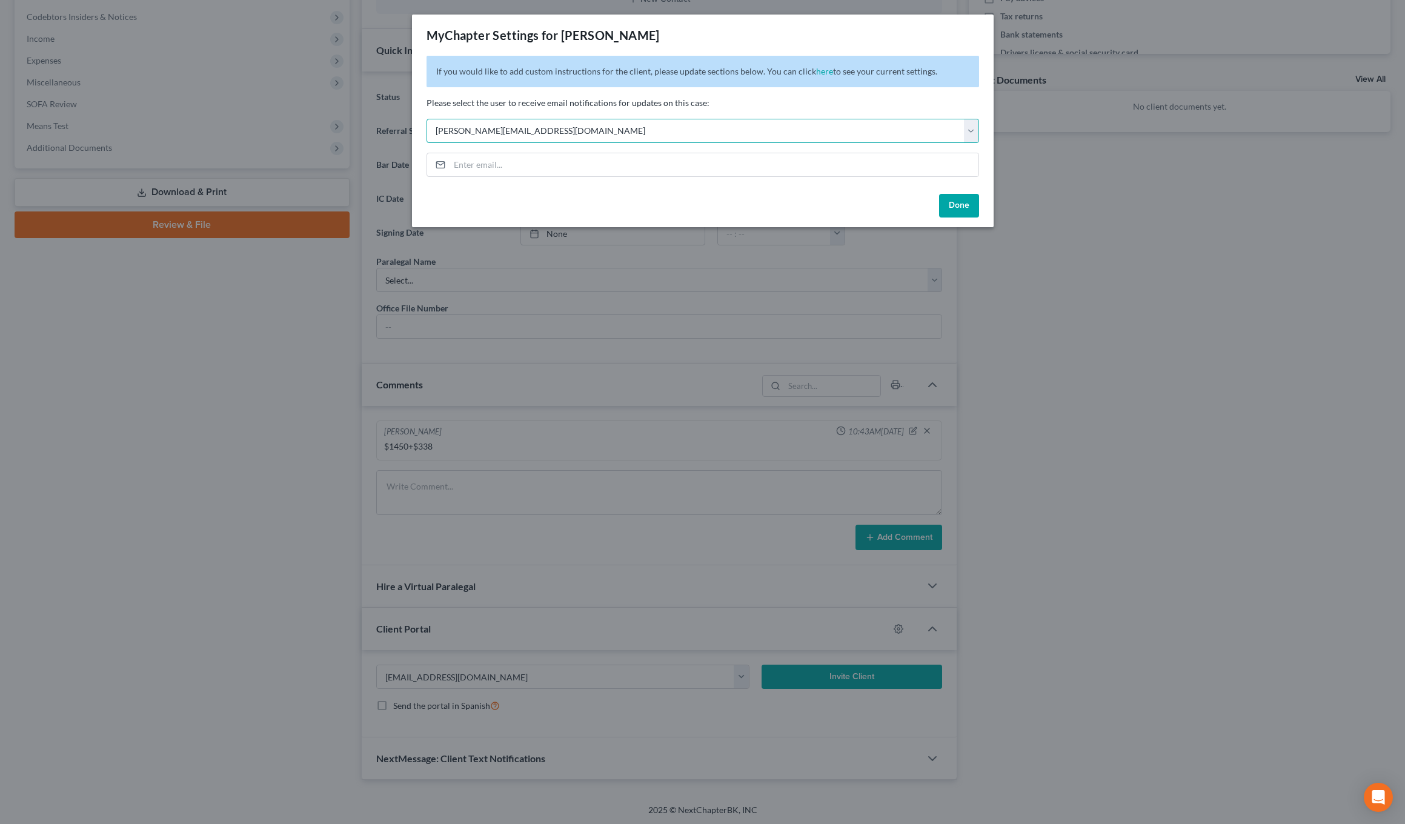
click at [598, 141] on select "Select stacy@jenningsandmesser.com anniston@jenningsandmesser.com gadsden@jenni…" at bounding box center [703, 131] width 553 height 24
select select "1"
click at [598, 204] on button "Done" at bounding box center [959, 206] width 40 height 24
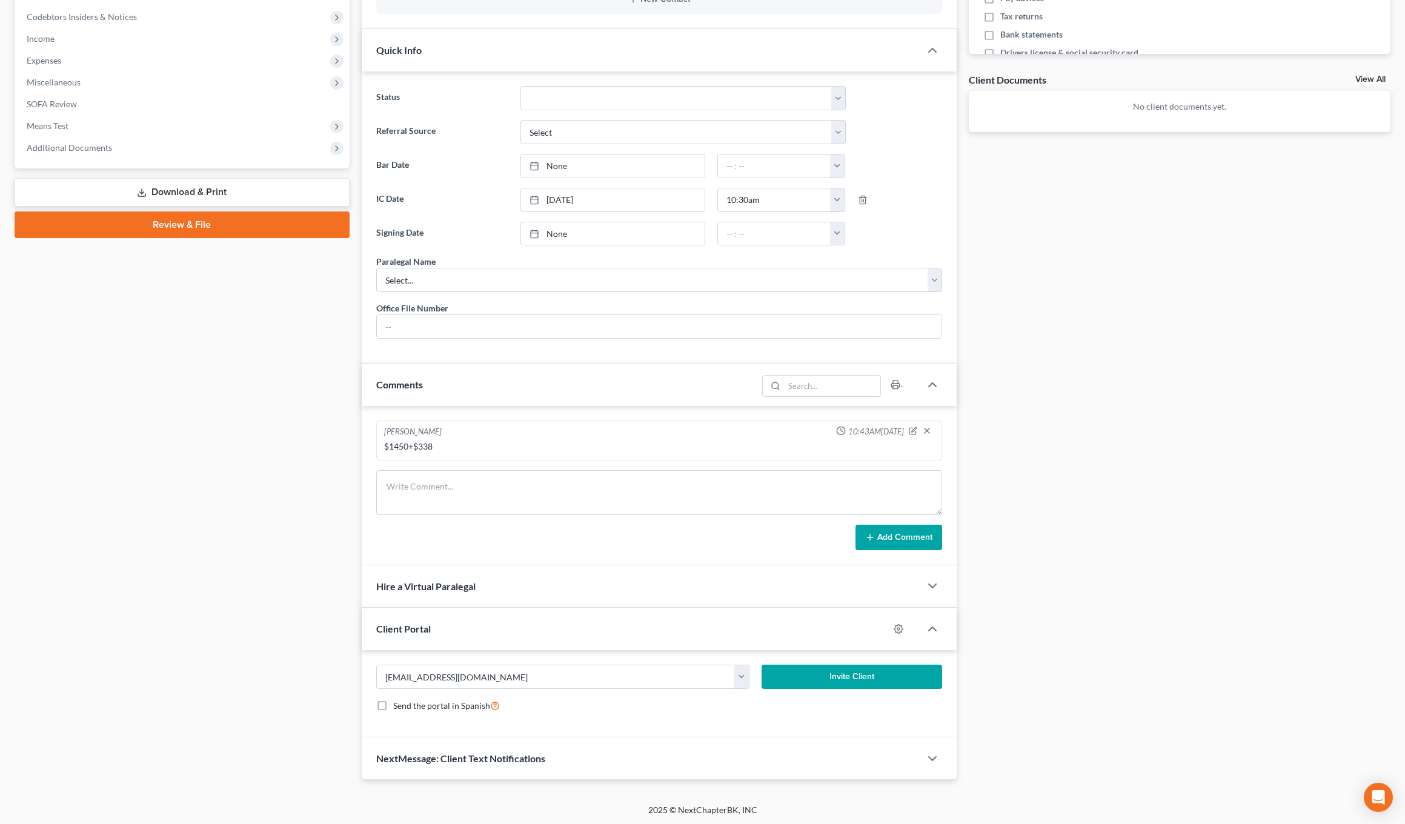
click at [598, 670] on button "Invite Client" at bounding box center [852, 677] width 181 height 24
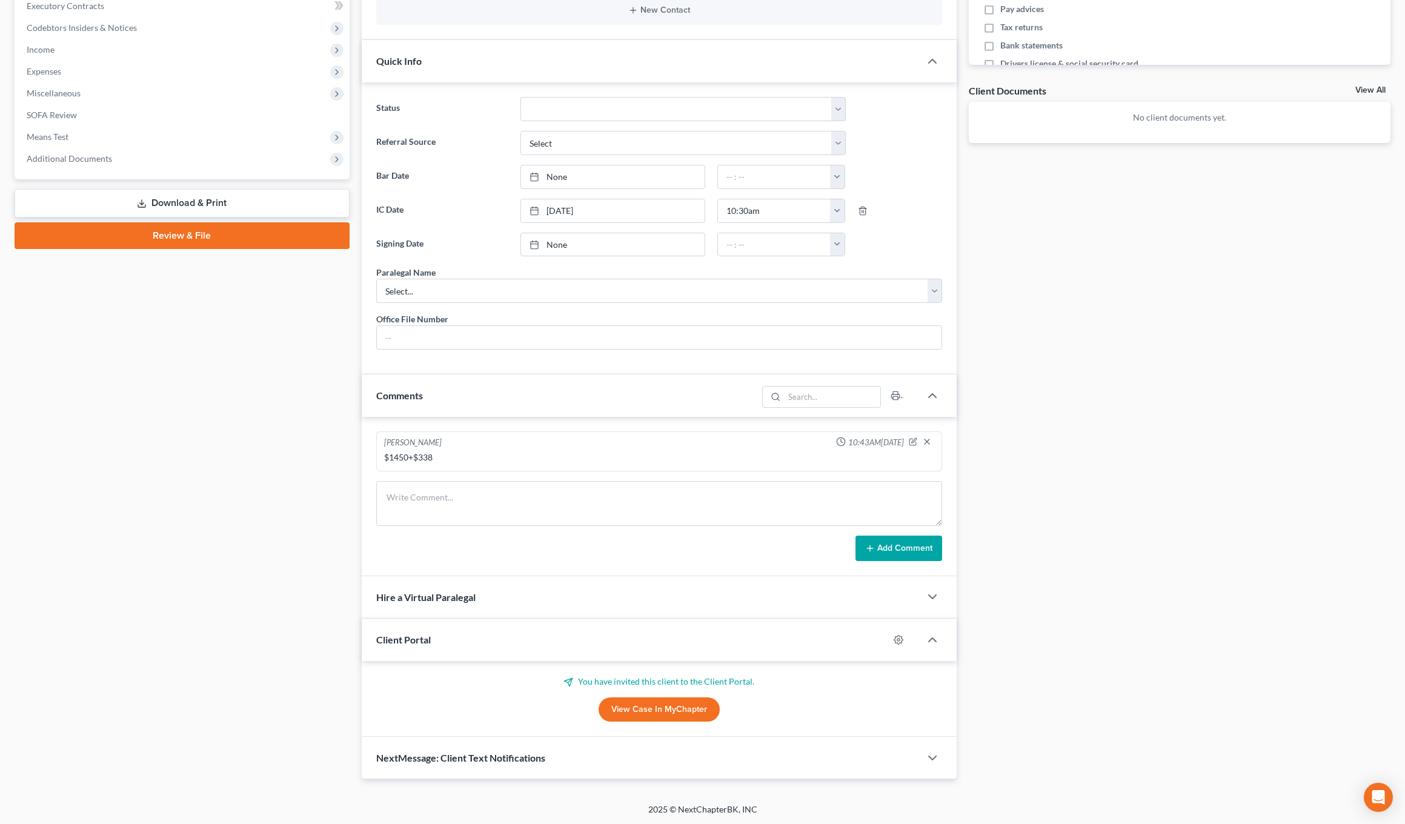
scroll to position [370, 0]
click at [598, 760] on div "NextMessage: Client Text Notifications" at bounding box center [641, 758] width 559 height 42
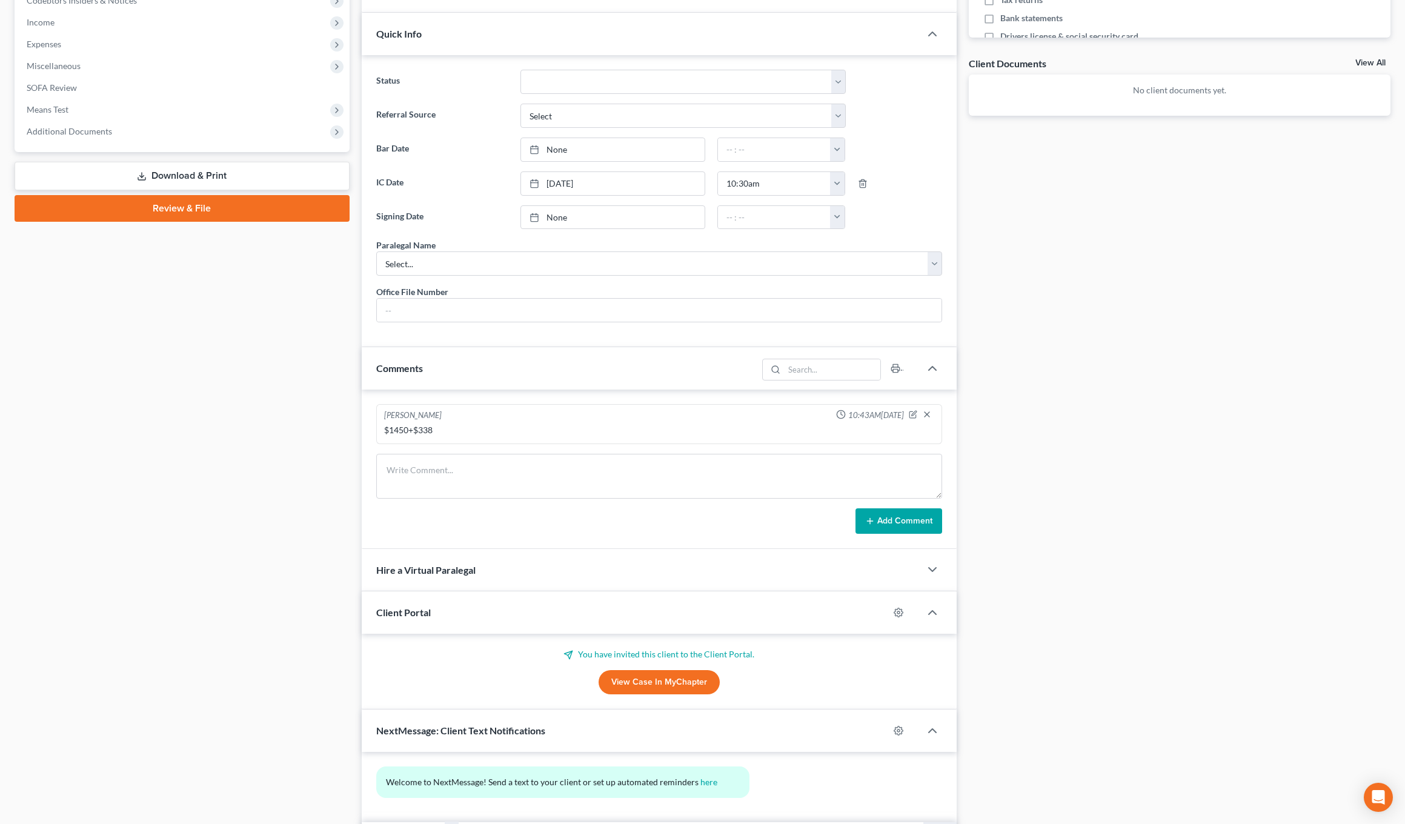
scroll to position [407, 0]
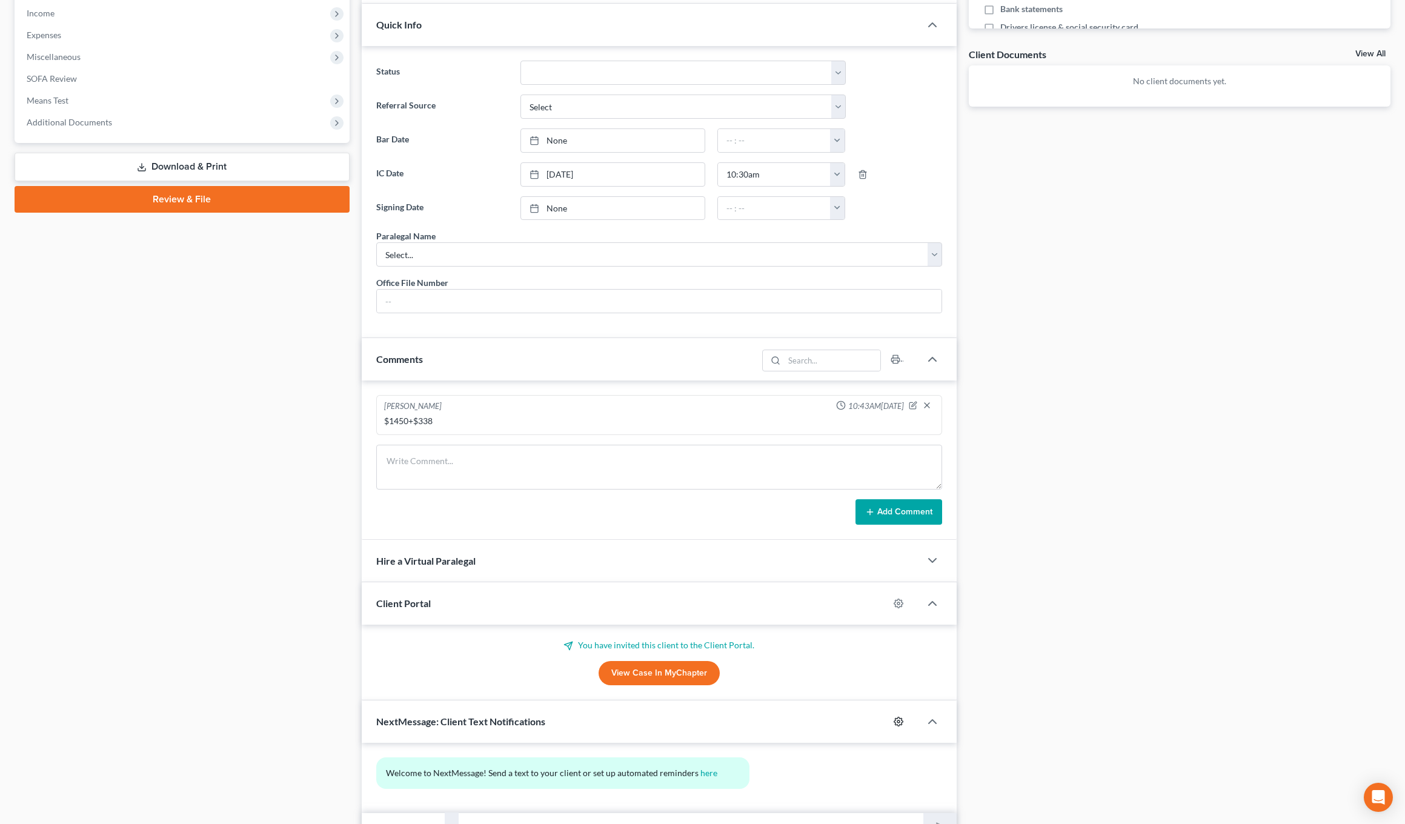
click at [598, 717] on icon "button" at bounding box center [898, 721] width 9 height 9
select select "0"
select select
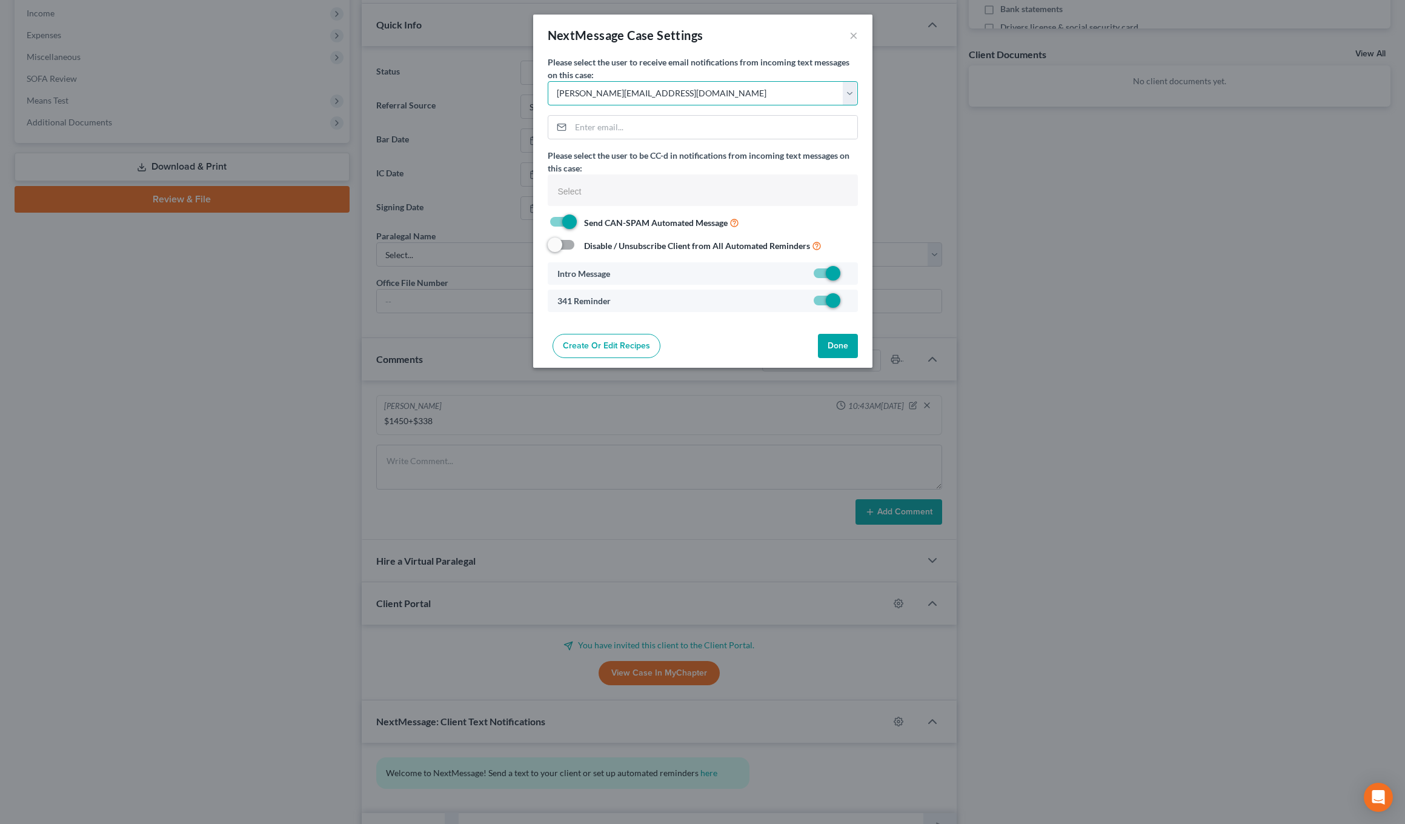
click at [598, 85] on select "Select stacy@jenningsandmesser.com anniston@jenningsandmesser.com gadsden@jenni…" at bounding box center [703, 93] width 310 height 24
select select "1"
click at [598, 354] on button "Done" at bounding box center [838, 346] width 40 height 24
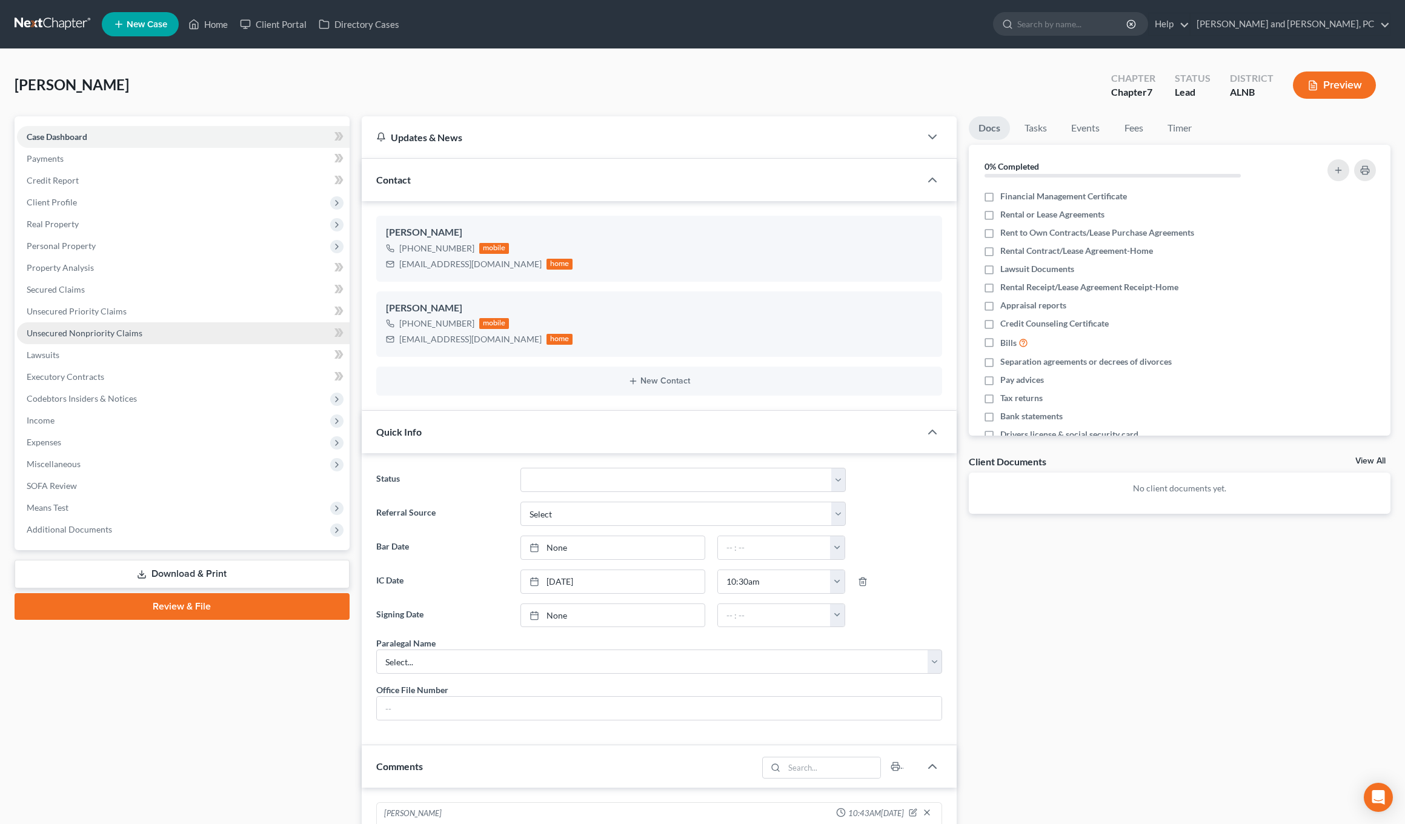
scroll to position [0, 0]
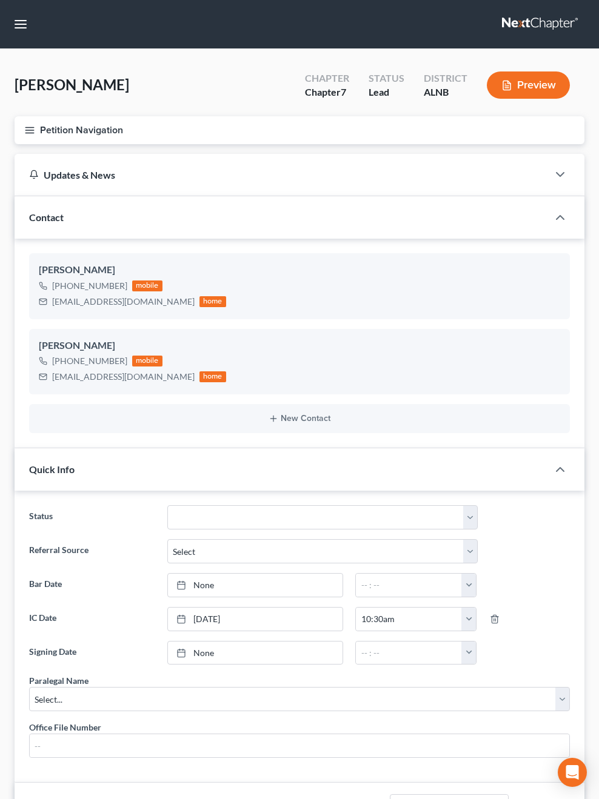
click at [32, 134] on icon "button" at bounding box center [29, 130] width 11 height 11
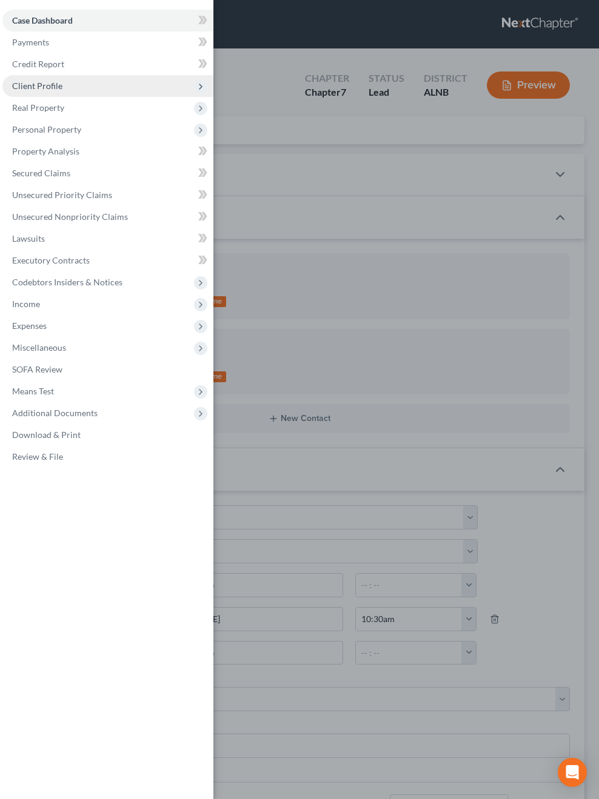
click at [50, 88] on span "Client Profile" at bounding box center [37, 86] width 50 height 10
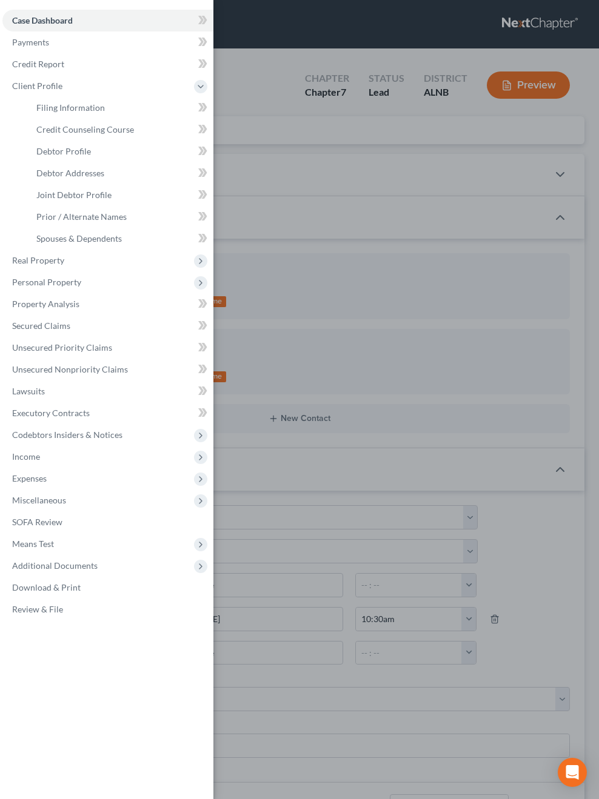
click at [362, 214] on div "Case Dashboard Payments Invoices Payments Payments Credit Report Client Profile" at bounding box center [299, 399] width 599 height 799
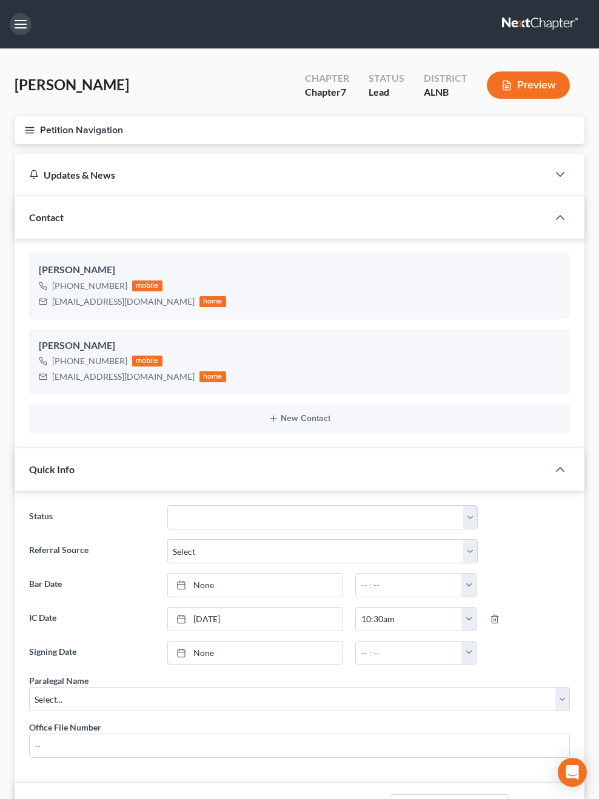
click at [18, 29] on button "button" at bounding box center [21, 24] width 22 height 22
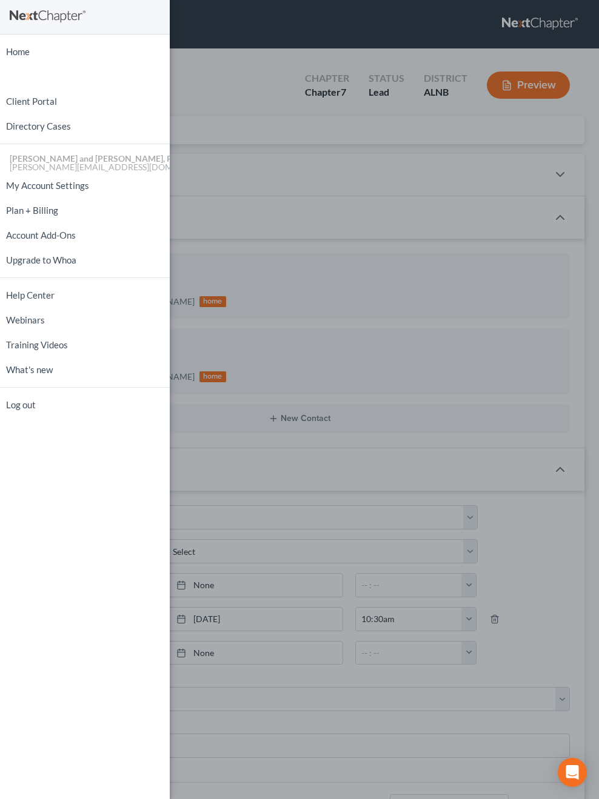
click at [205, 36] on div "Home New Case Client Portal Directory Cases Jennings and Messer, PC christopher…" at bounding box center [299, 399] width 599 height 799
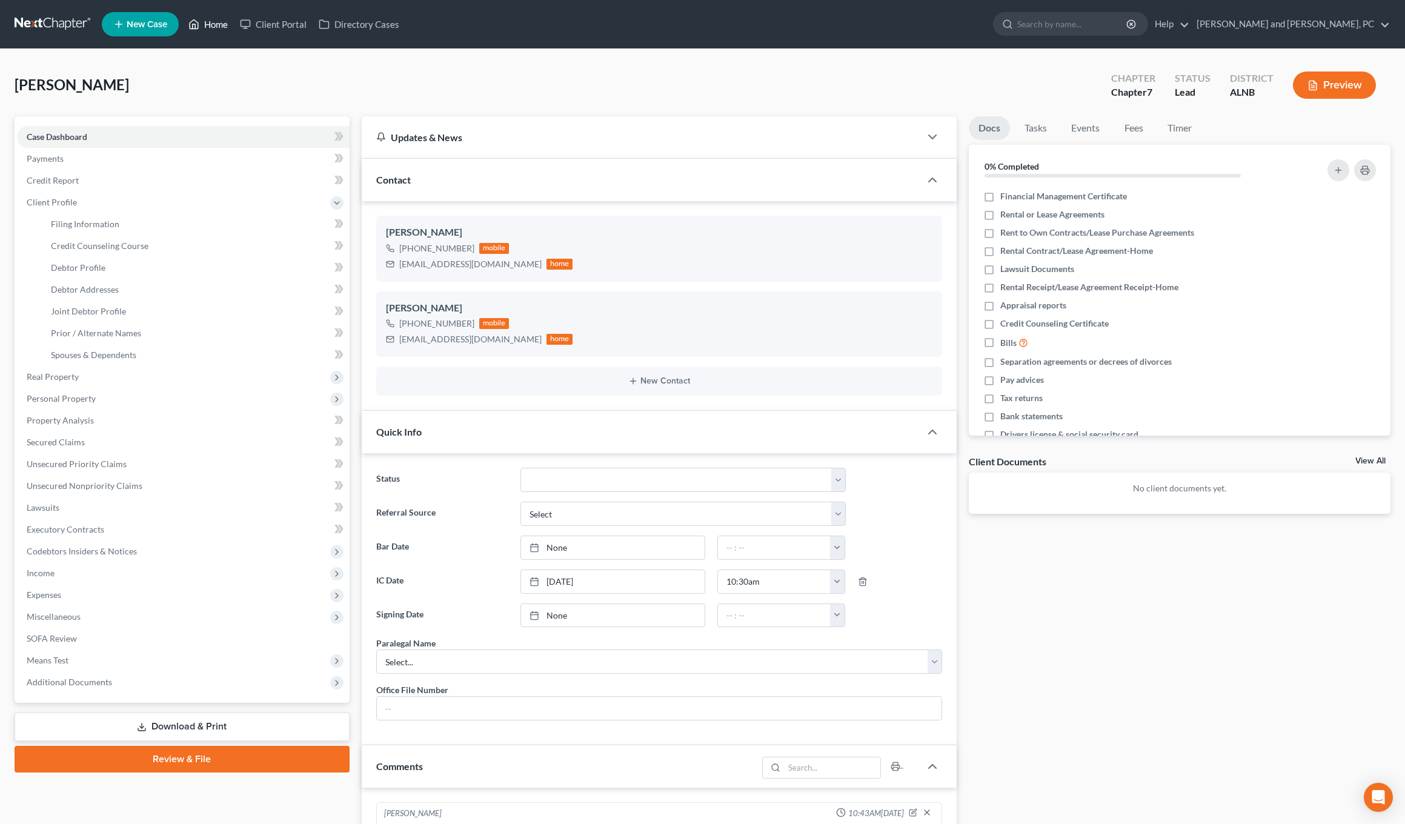
click at [214, 27] on link "Home" at bounding box center [208, 24] width 52 height 22
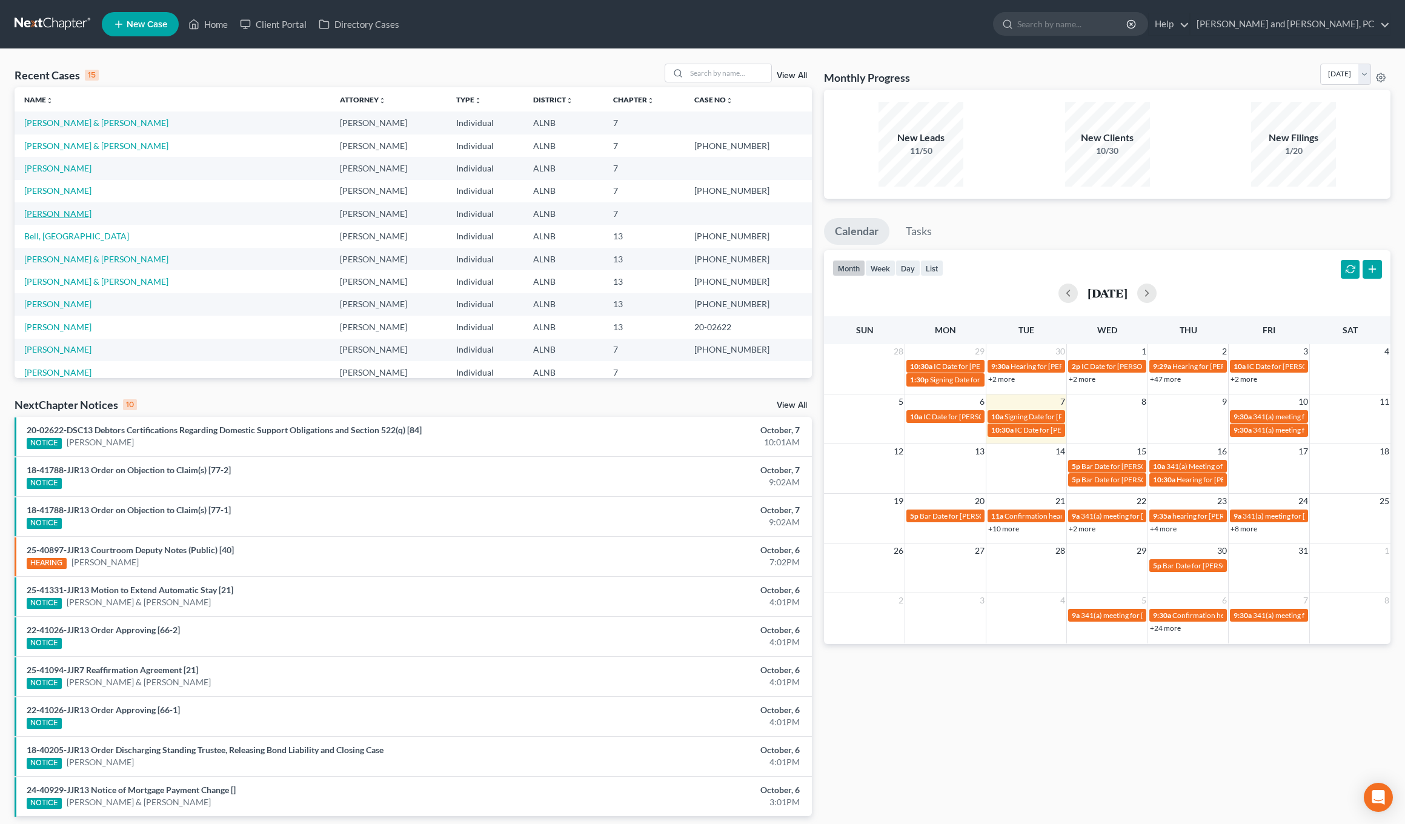
click at [64, 209] on link "[PERSON_NAME]" at bounding box center [57, 213] width 67 height 10
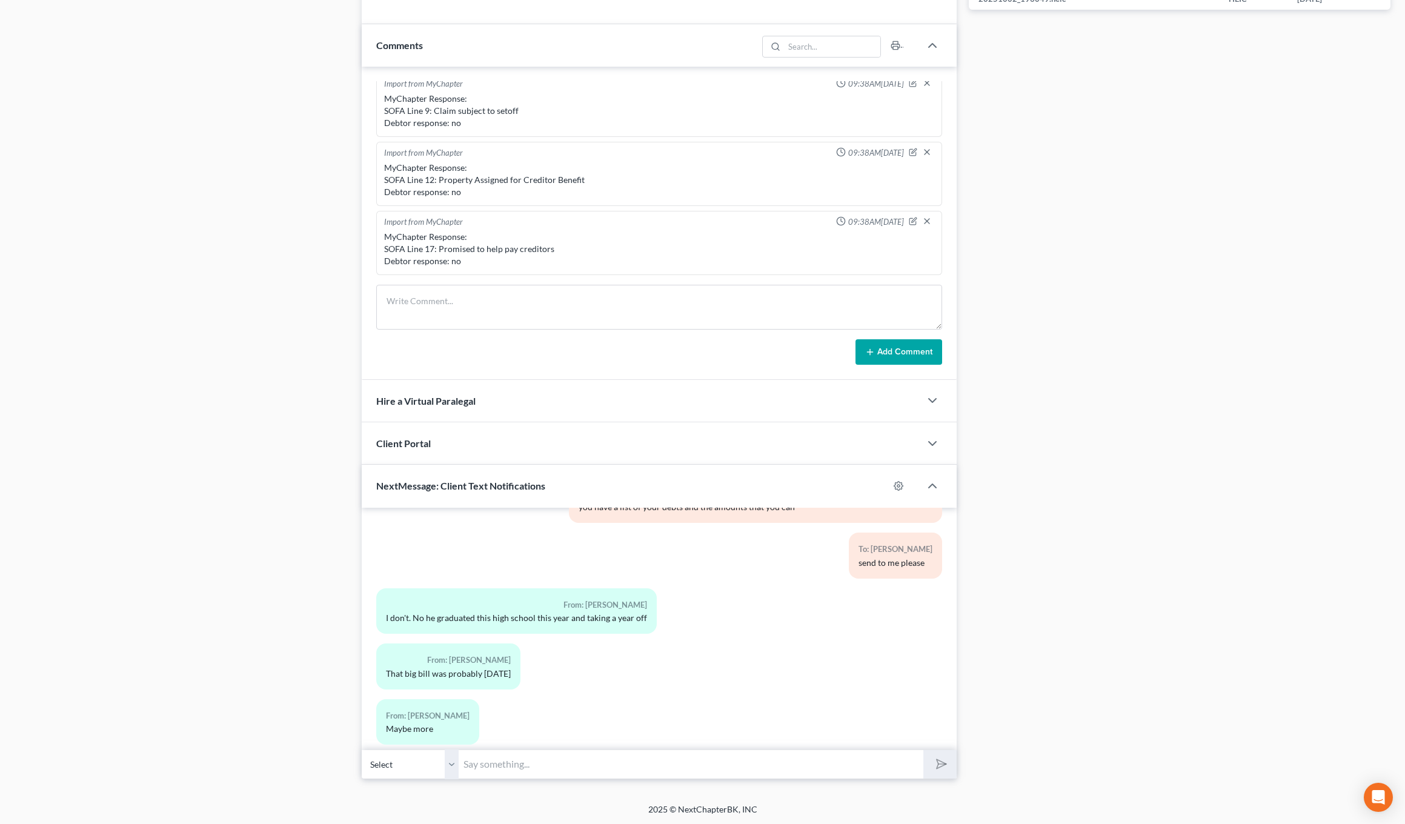
scroll to position [705, 0]
click at [540, 759] on input "text" at bounding box center [691, 765] width 465 height 30
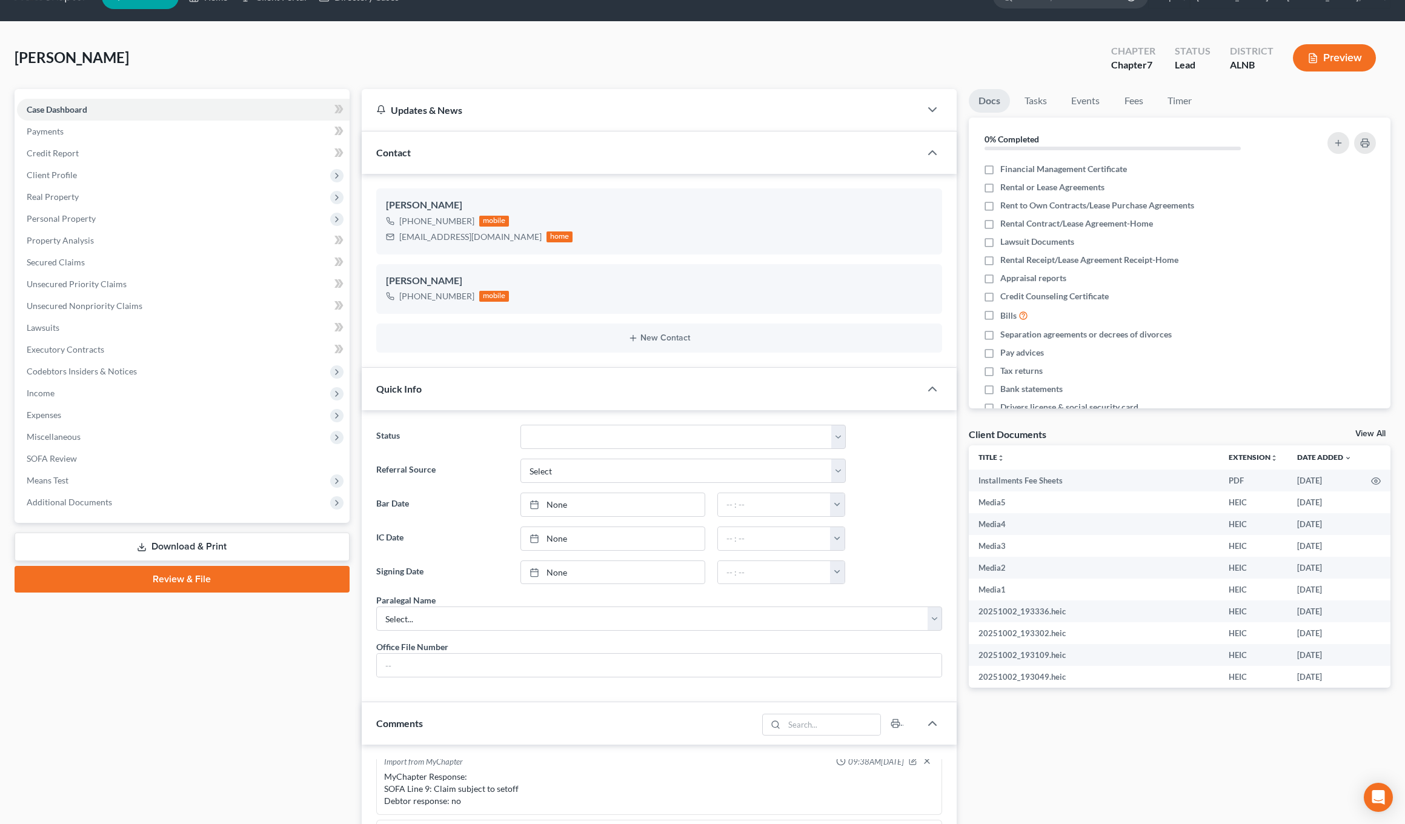
scroll to position [27, 0]
click at [102, 175] on span "Client Profile" at bounding box center [183, 176] width 333 height 22
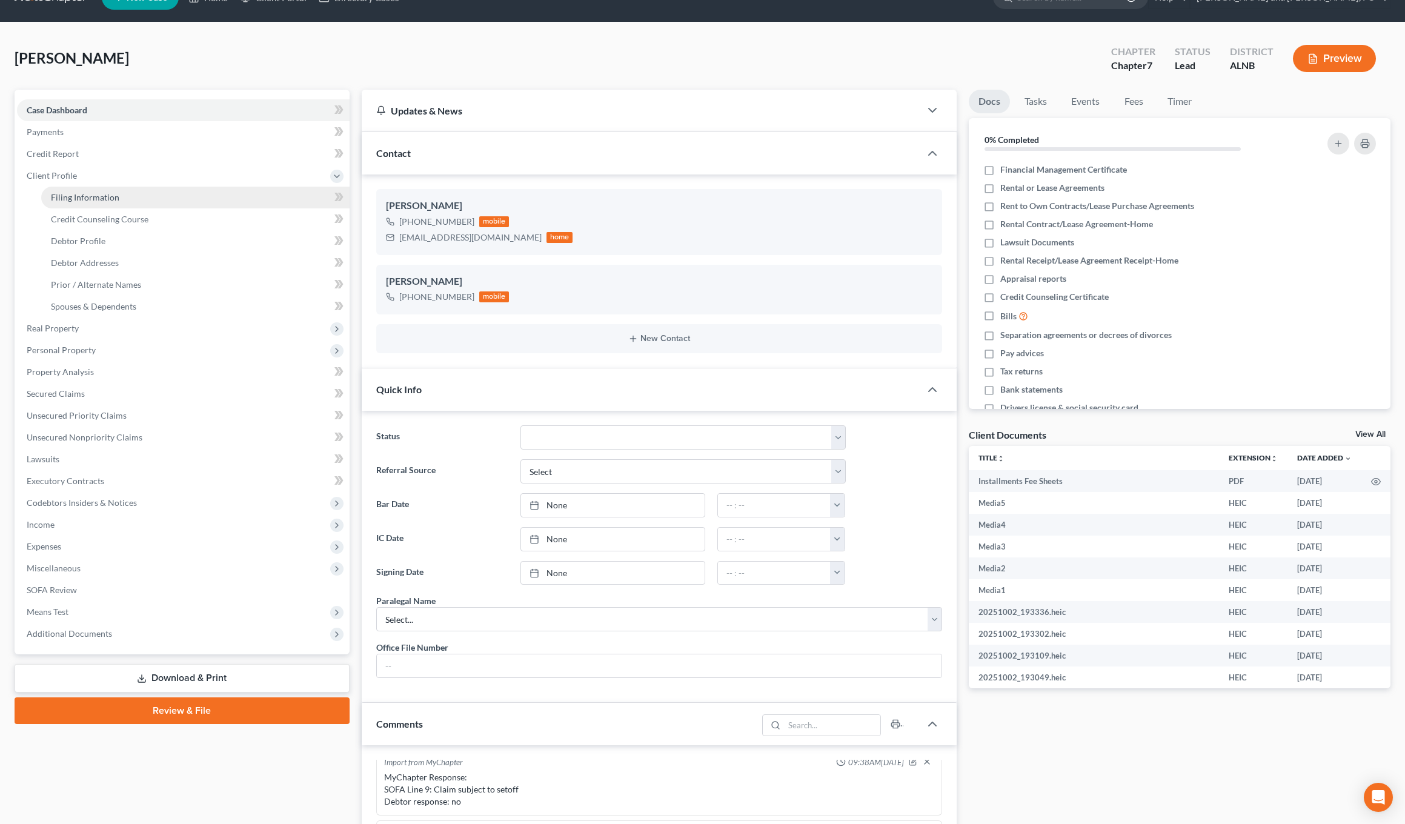
click at [146, 191] on link "Filing Information" at bounding box center [195, 198] width 308 height 22
select select "1"
select select "0"
select select "1"
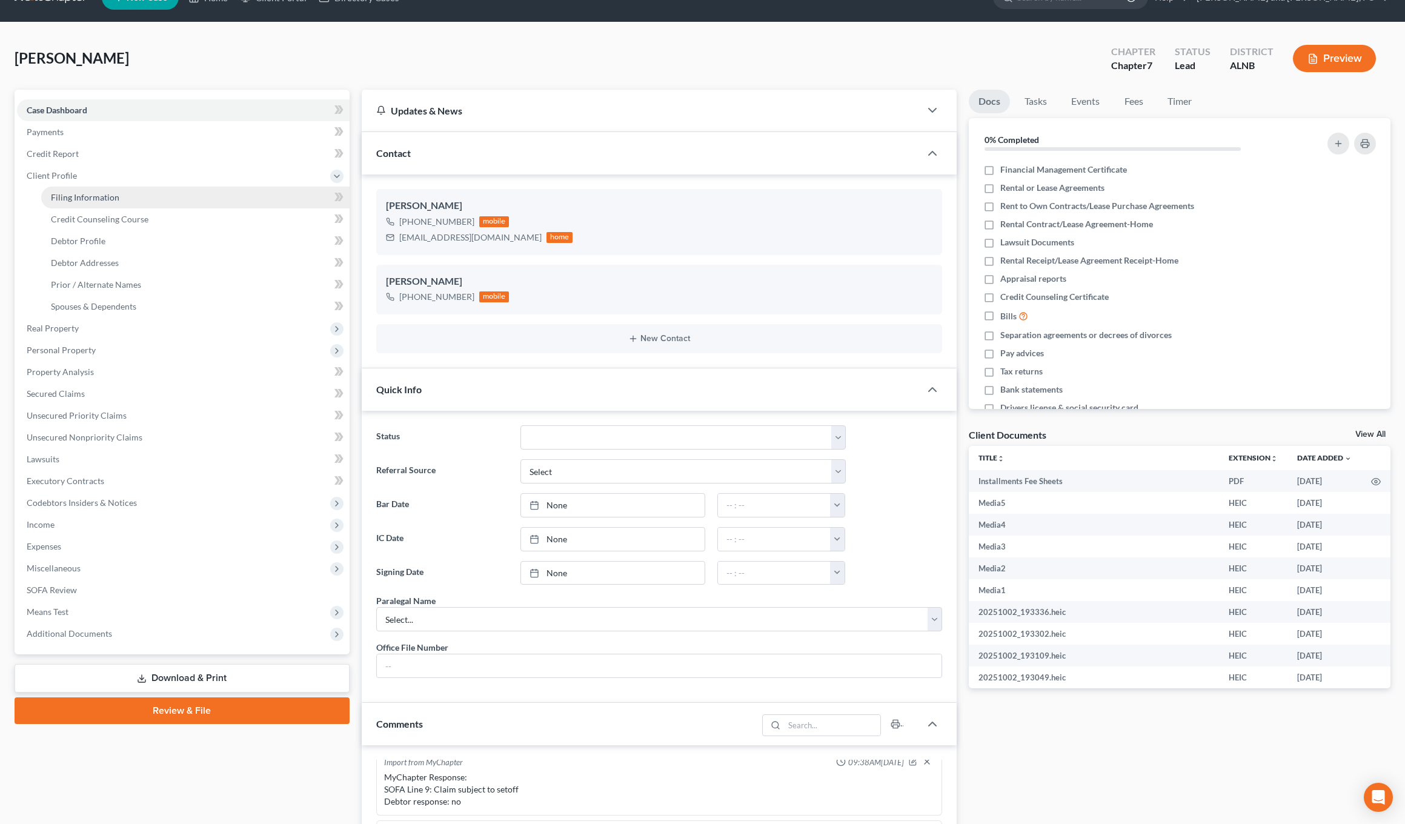
select select "1"
select select "0"
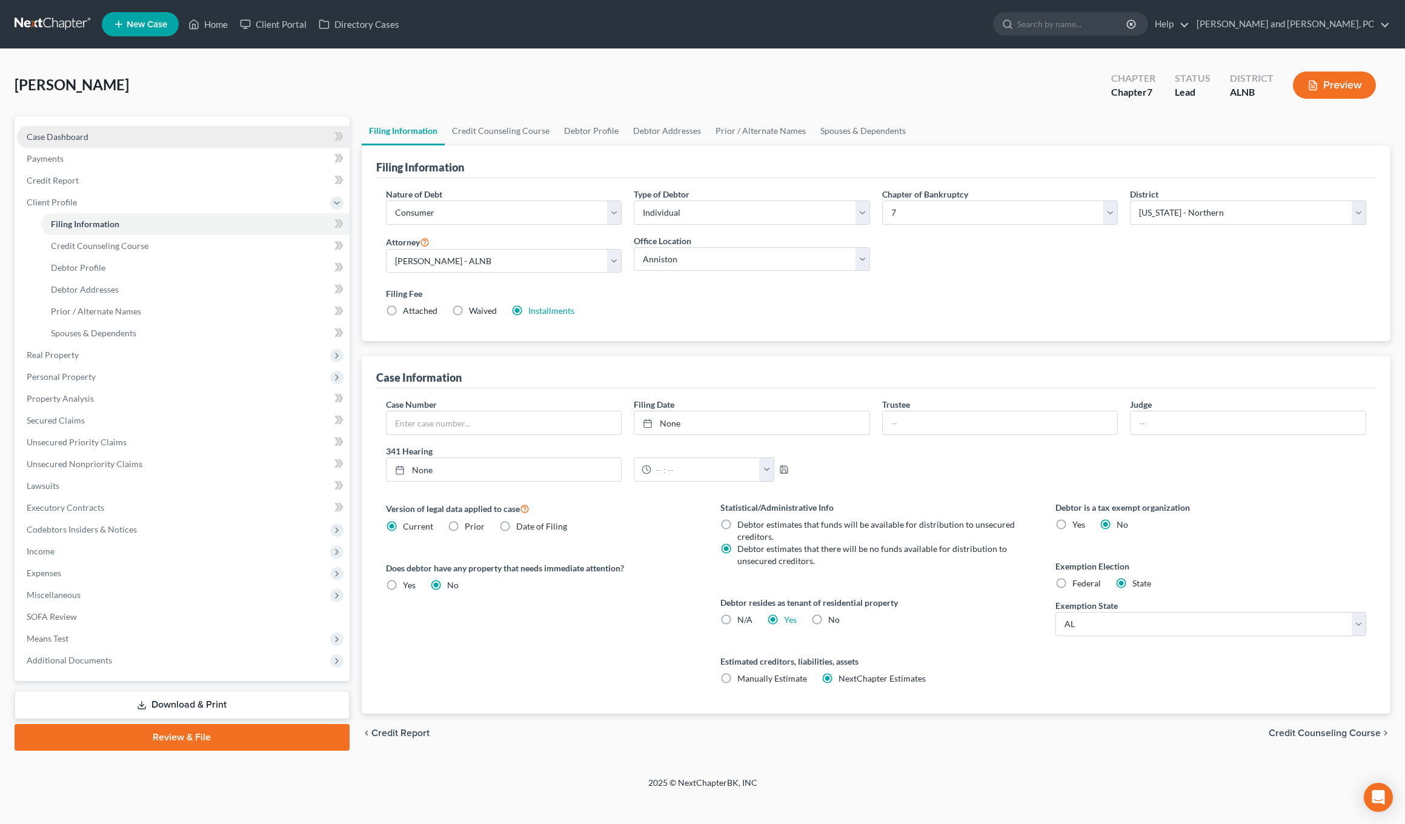
click at [99, 135] on link "Case Dashboard" at bounding box center [183, 137] width 333 height 22
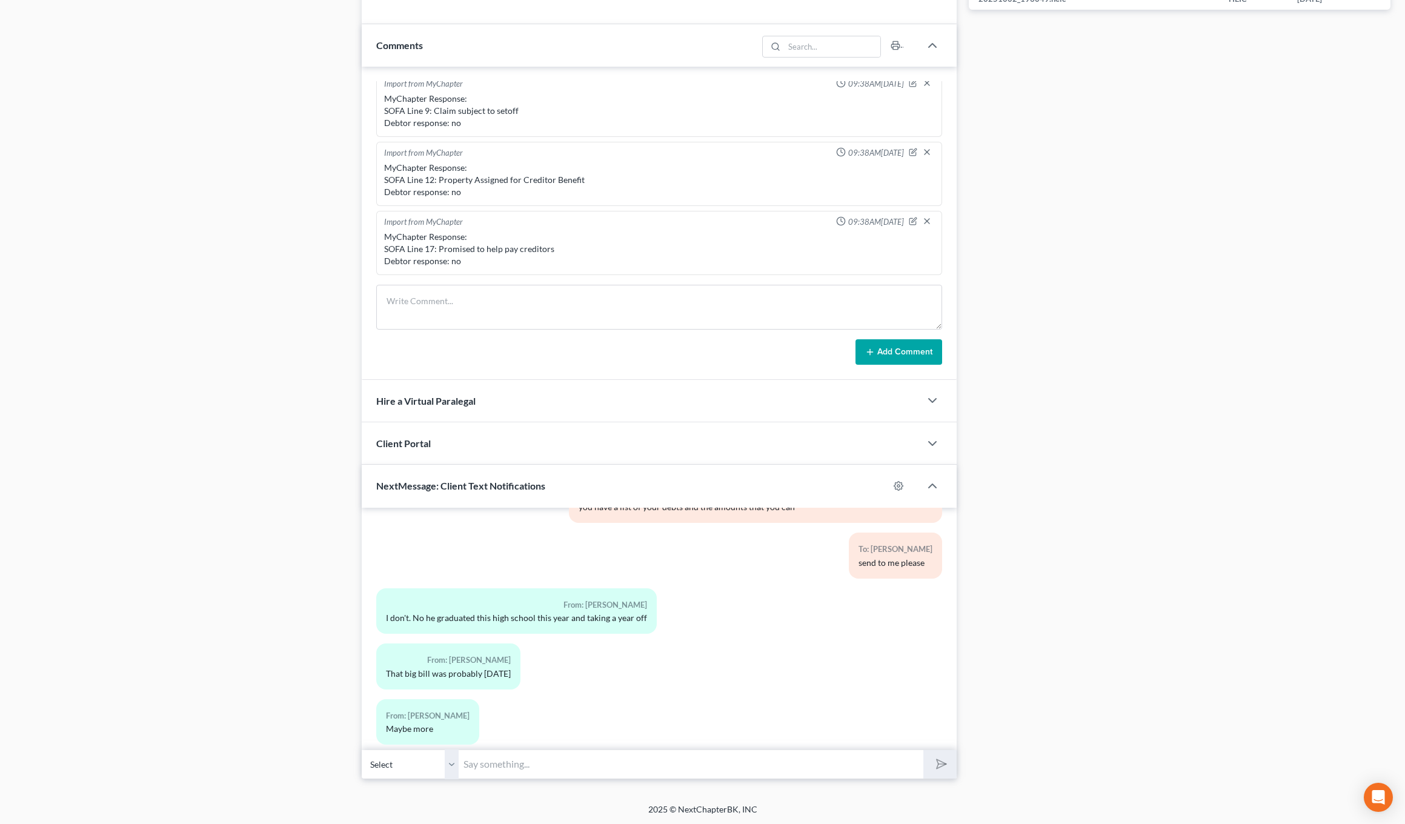
scroll to position [705, 0]
click at [525, 763] on input "text" at bounding box center [691, 765] width 465 height 30
type input "Mr. Frailey, this is Chris. Do you have time to talk today? If so, what time?"
click at [598, 759] on polygon "submit" at bounding box center [939, 765] width 15 height 15
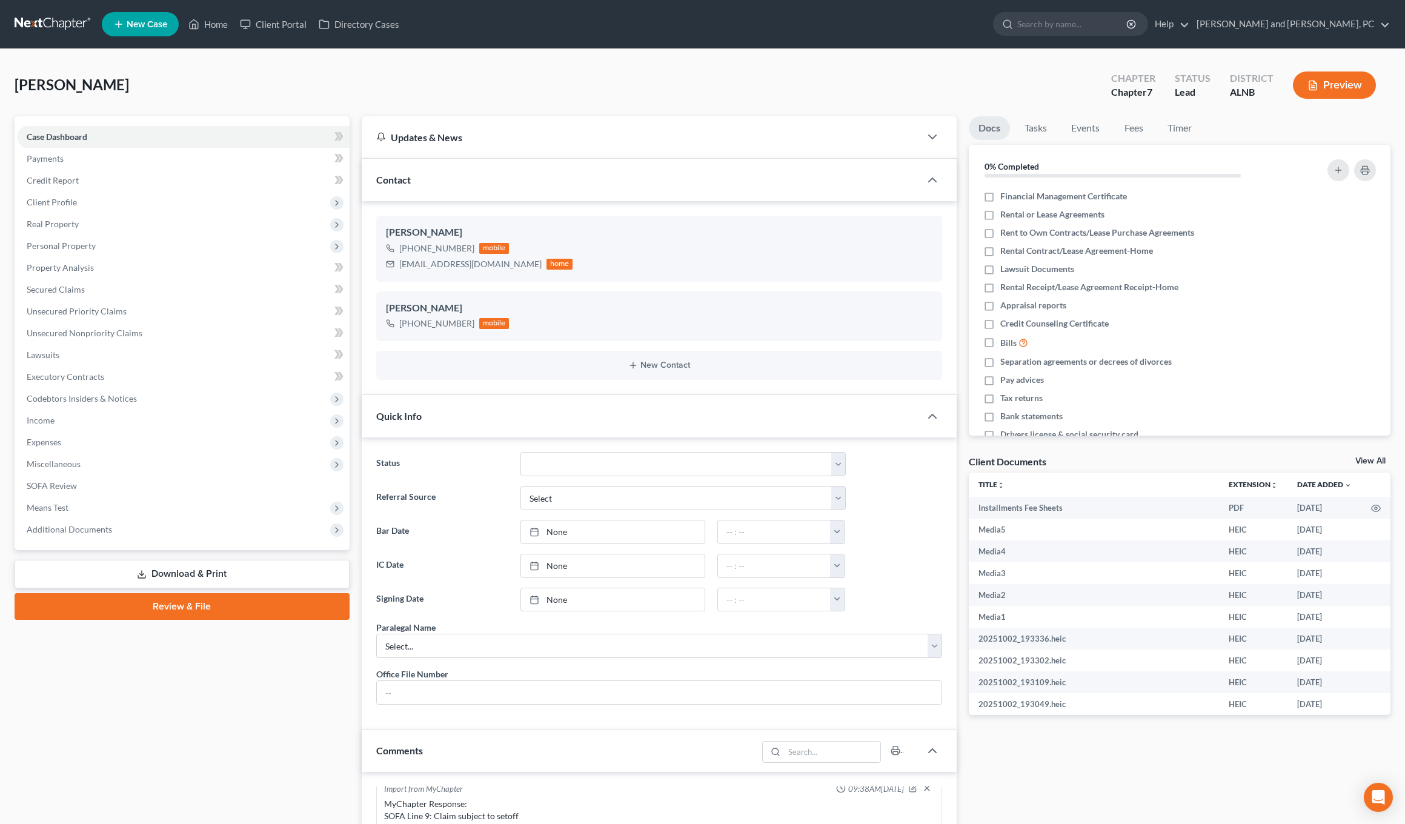
scroll to position [0, 0]
